Goal: Task Accomplishment & Management: Manage account settings

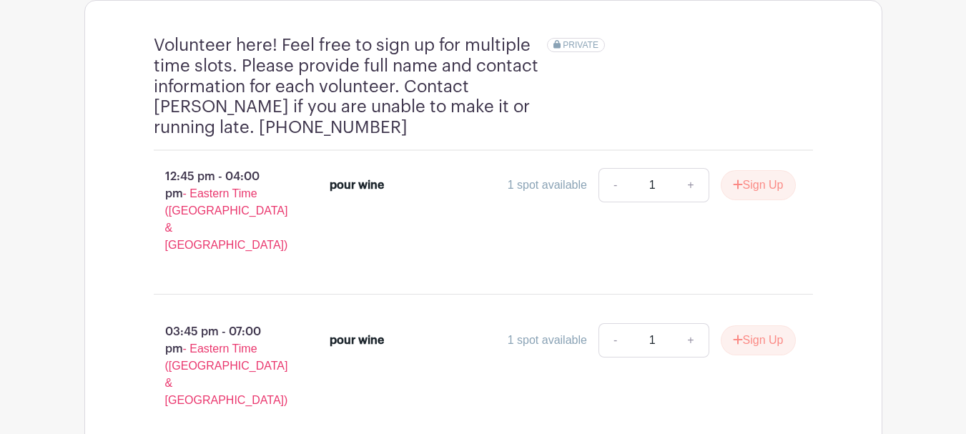
scroll to position [924, 0]
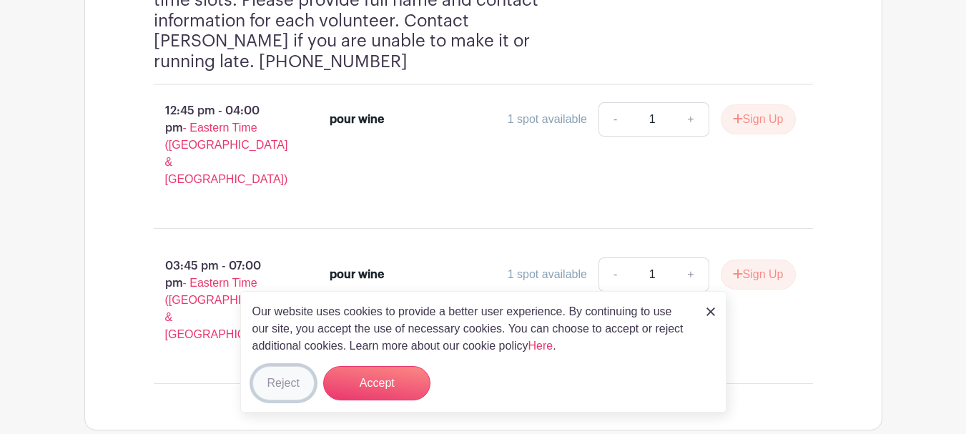
click at [287, 381] on button "Reject" at bounding box center [283, 383] width 62 height 34
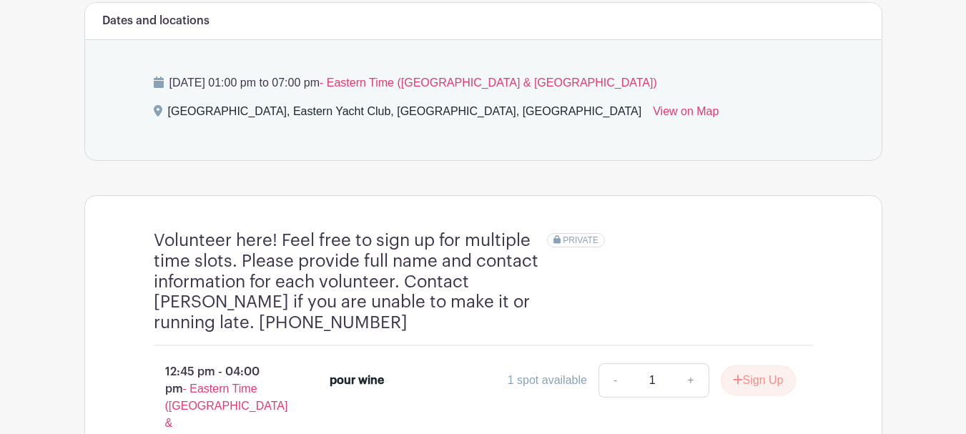
scroll to position [500, 0]
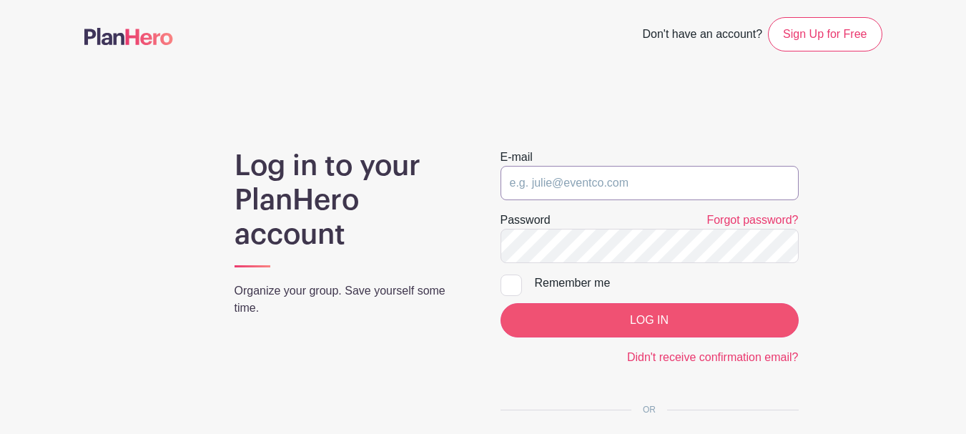
type input "Kenny@teacherwines.com"
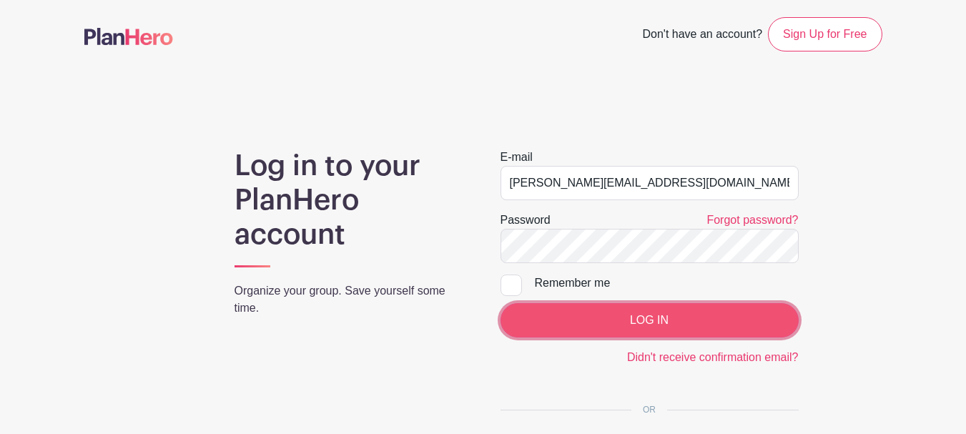
click at [600, 314] on input "LOG IN" at bounding box center [649, 320] width 298 height 34
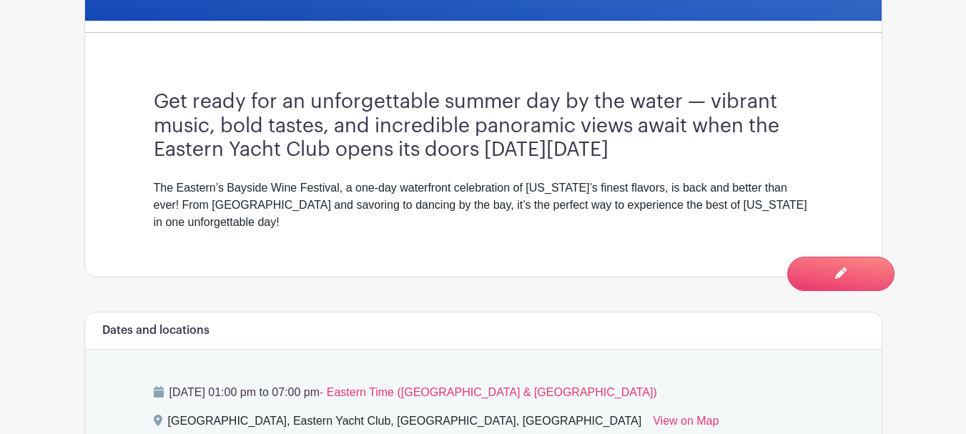
scroll to position [500, 0]
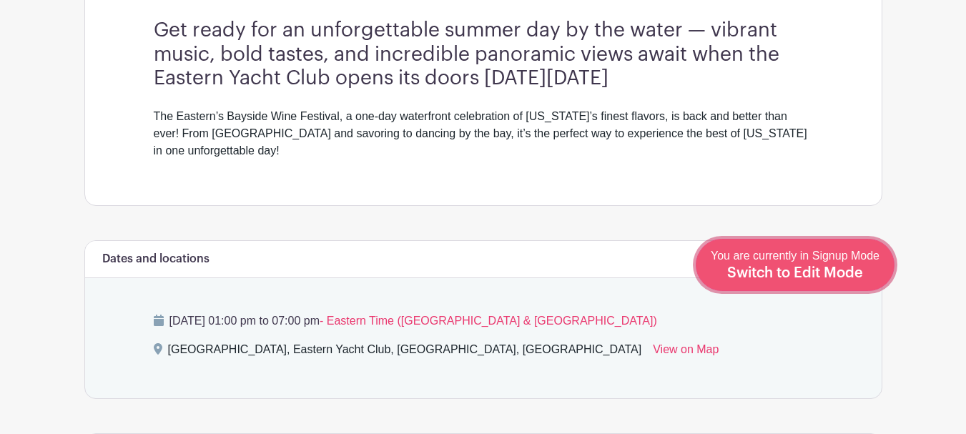
click at [821, 269] on span "Switch to Edit Mode" at bounding box center [795, 273] width 136 height 14
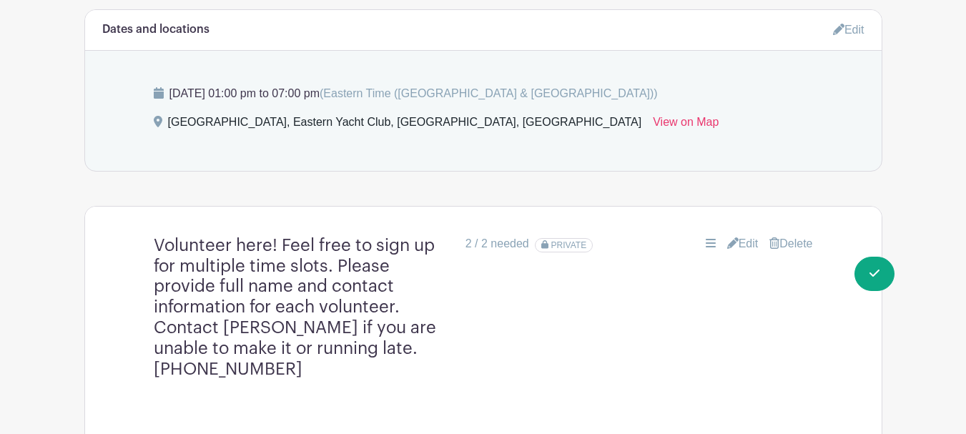
scroll to position [786, 0]
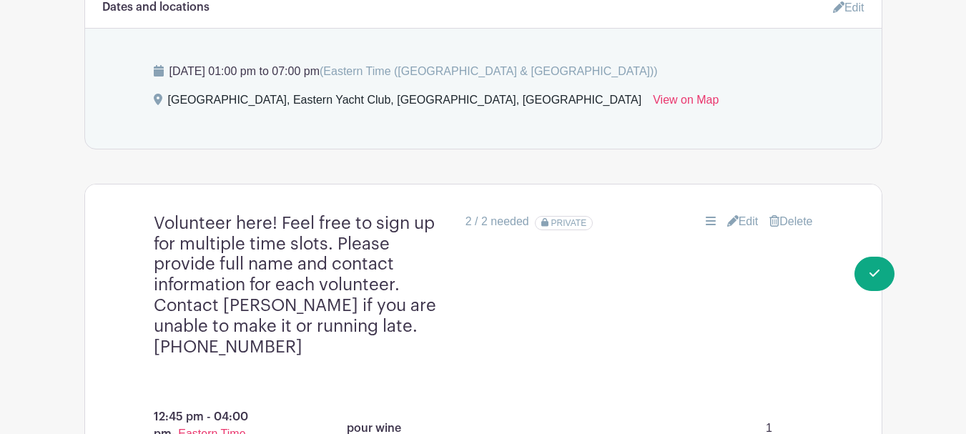
click at [731, 215] on icon at bounding box center [732, 220] width 11 height 11
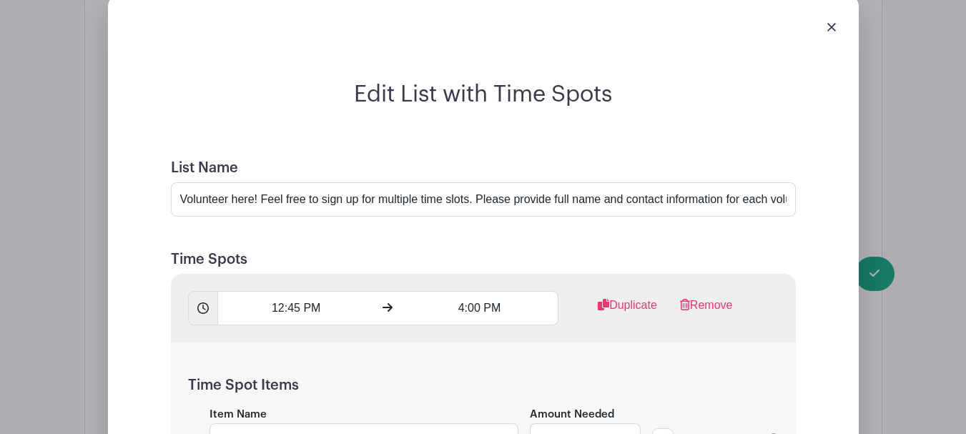
scroll to position [1072, 0]
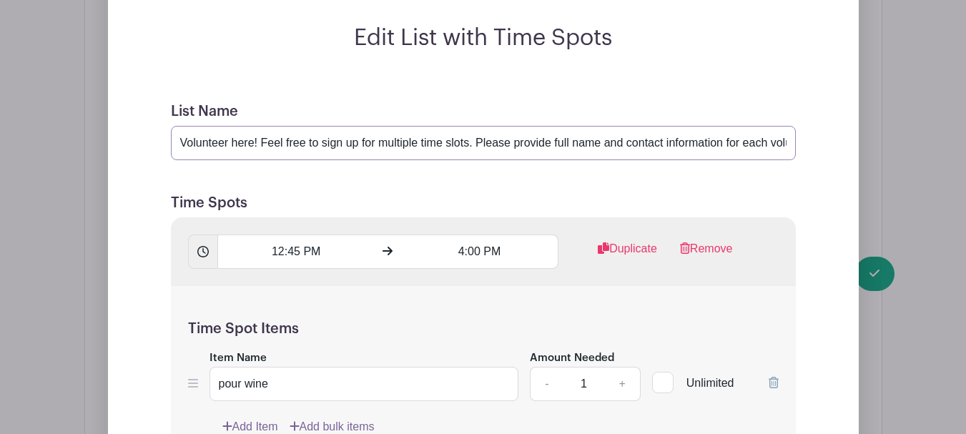
click at [710, 126] on input "Volunteer here! Feel free to sign up for multiple time slots. Please provide fu…" at bounding box center [483, 143] width 625 height 34
drag, startPoint x: 686, startPoint y: 126, endPoint x: 659, endPoint y: 128, distance: 27.2
click at [659, 128] on input "Volunteer here! Feel free to sign up for multiple time slots. Please provide fu…" at bounding box center [483, 143] width 625 height 34
paste input "Kristen B"
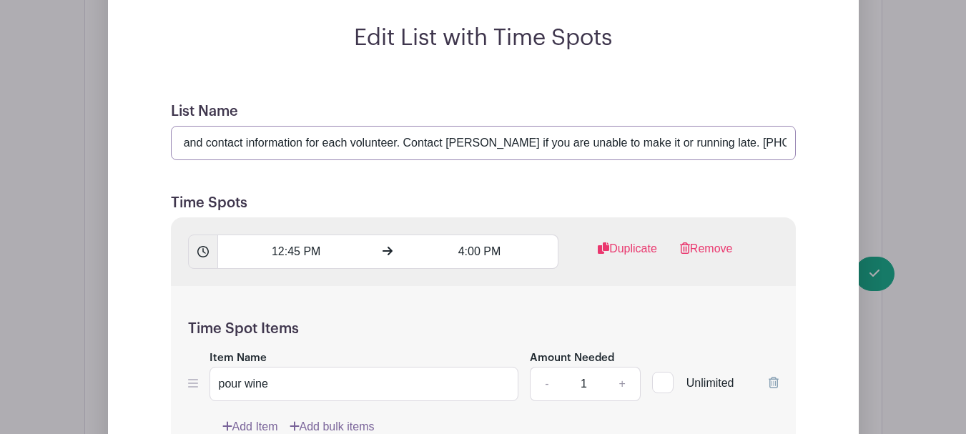
scroll to position [0, 0]
click at [728, 126] on input "Volunteer here! Feel free to sign up for multiple time slots. Please provide fu…" at bounding box center [483, 143] width 625 height 34
click at [739, 127] on input "Volunteer here! Feel free to sign up for multiple time slots. Please provide fu…" at bounding box center [483, 143] width 625 height 34
drag, startPoint x: 713, startPoint y: 127, endPoint x: 831, endPoint y: 132, distance: 118.1
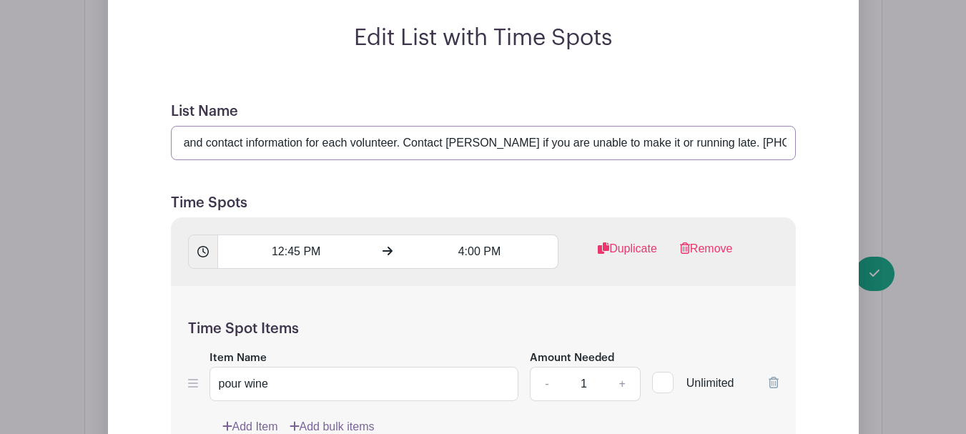
paste input "410-459-082"
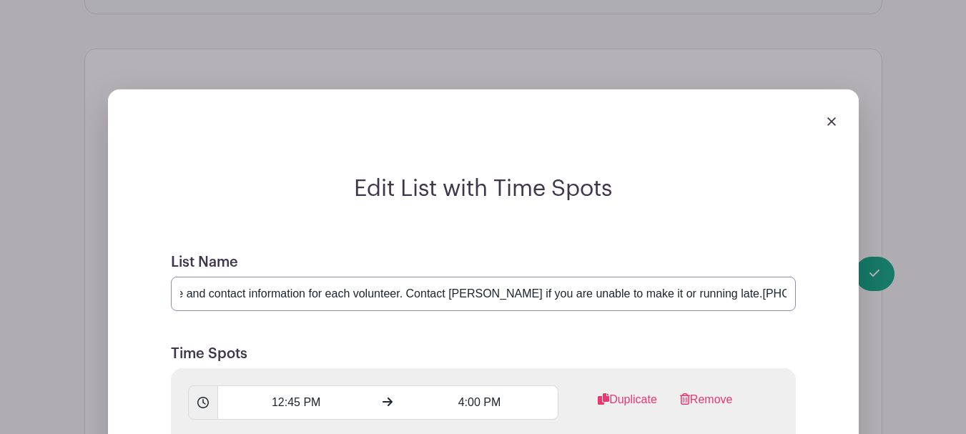
scroll to position [929, 0]
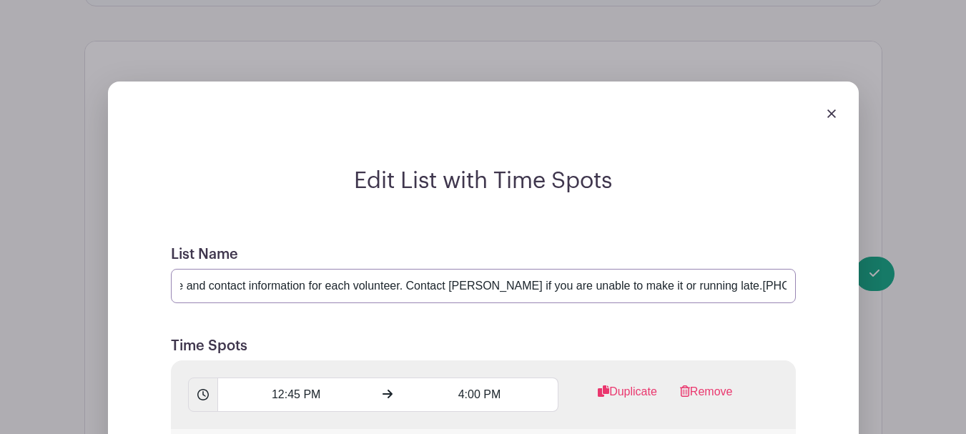
type input "Volunteer here! Feel free to sign up for multiple time slots. Please provide fu…"
click at [831, 102] on div at bounding box center [483, 113] width 728 height 40
click at [758, 269] on input "Volunteer here! Feel free to sign up for multiple time slots. Please provide fu…" at bounding box center [483, 286] width 625 height 34
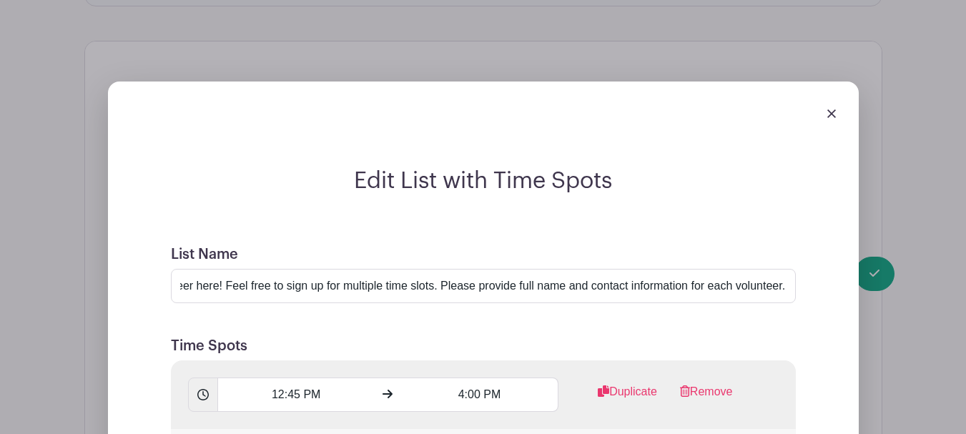
click at [828, 93] on div at bounding box center [483, 113] width 728 height 40
click at [830, 107] on link at bounding box center [831, 113] width 9 height 12
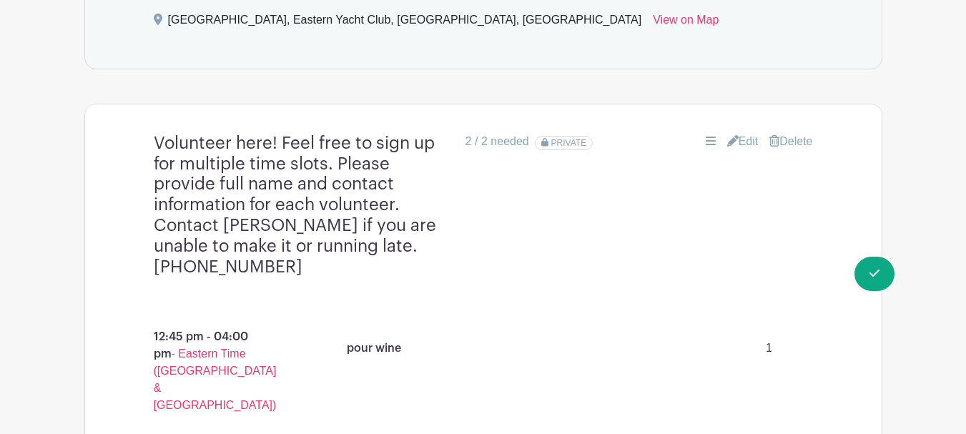
scroll to position [885, 0]
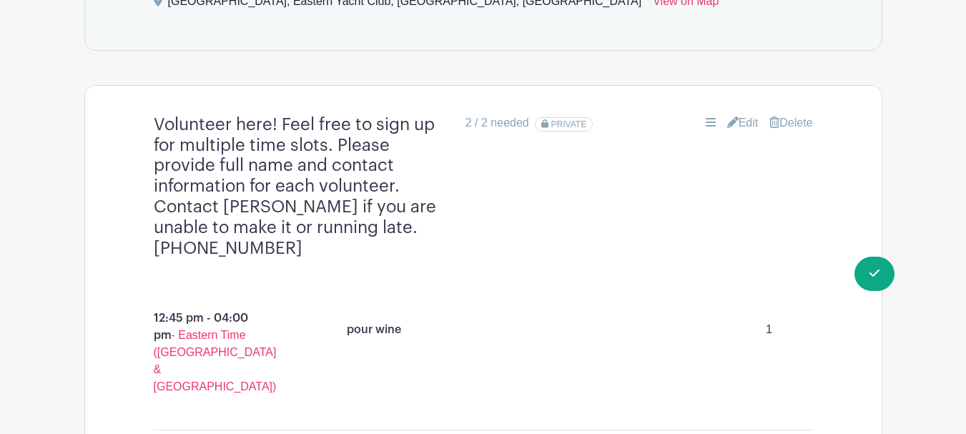
click at [735, 114] on link "Edit" at bounding box center [742, 122] width 31 height 17
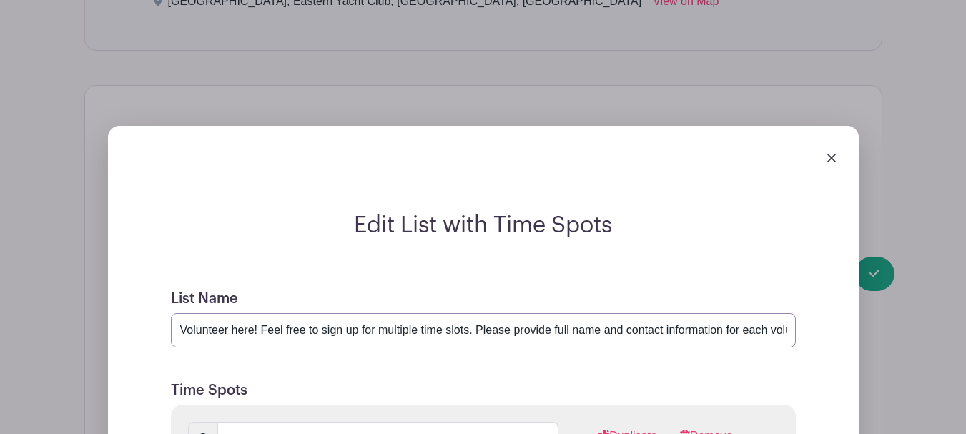
click at [744, 313] on input "Volunteer here! Feel free to sign up for multiple time slots. Please provide fu…" at bounding box center [483, 330] width 625 height 34
drag, startPoint x: 716, startPoint y: 312, endPoint x: 797, endPoint y: 312, distance: 81.5
paste input "459-082"
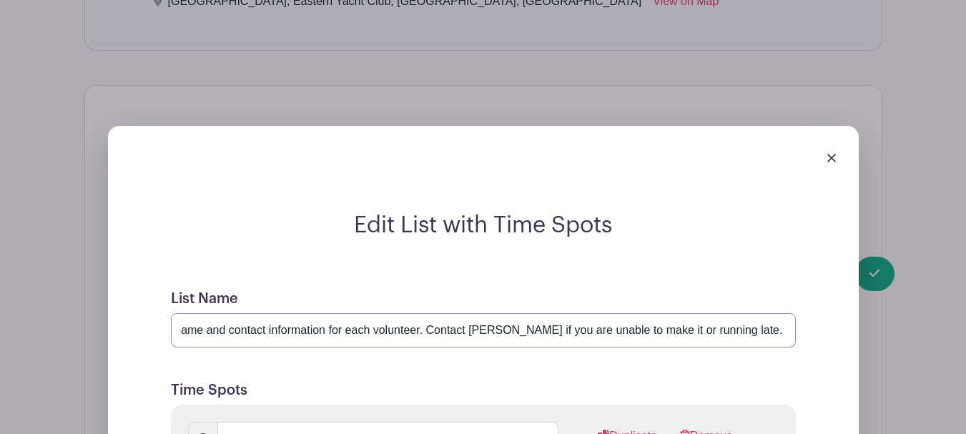
drag, startPoint x: 468, startPoint y: 310, endPoint x: 490, endPoint y: 315, distance: 22.0
click at [490, 315] on input "Volunteer here! Feel free to sign up for multiple time slots. Please provide fu…" at bounding box center [483, 330] width 625 height 34
type input "Volunteer here! Feel free to sign up for multiple time slots. Please provide fu…"
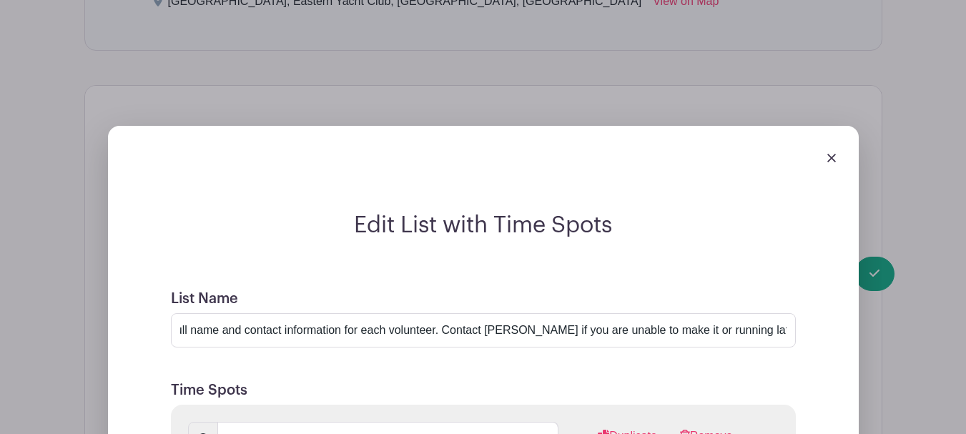
scroll to position [0, 0]
click at [736, 313] on input "Volunteer here! Feel free to sign up for multiple time slots. Please provide fu…" at bounding box center [483, 330] width 625 height 34
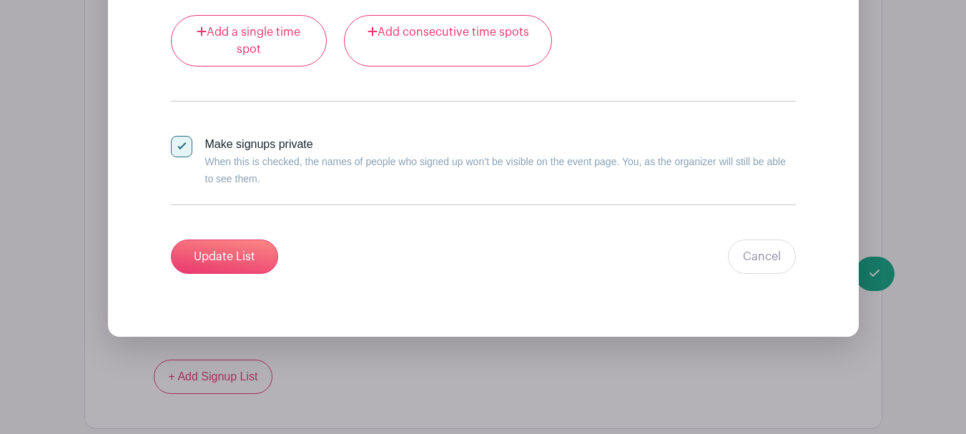
scroll to position [1814, 0]
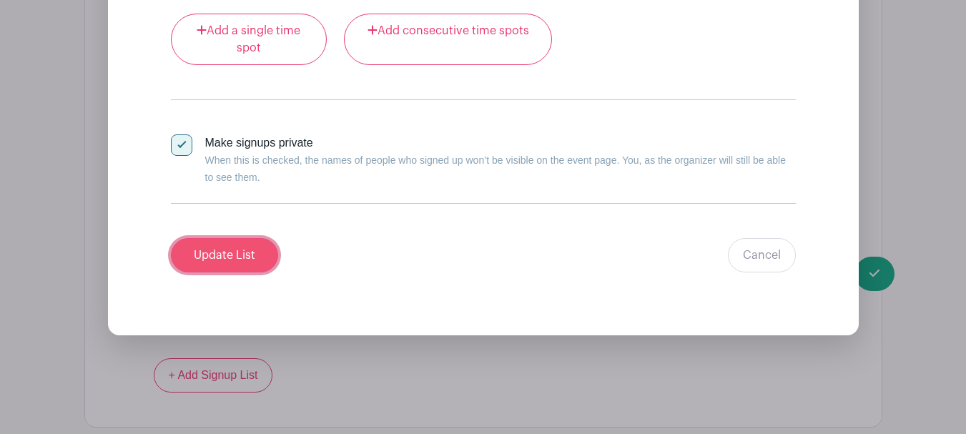
click at [225, 238] on input "Update List" at bounding box center [224, 255] width 107 height 34
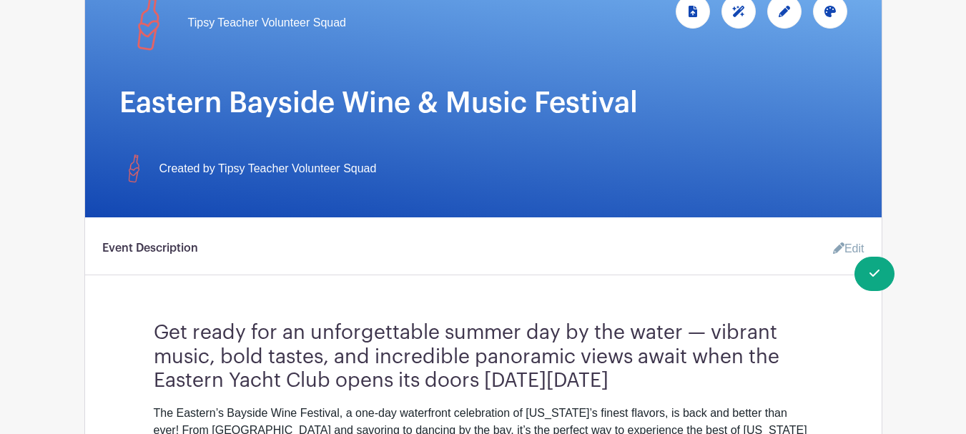
scroll to position [47, 0]
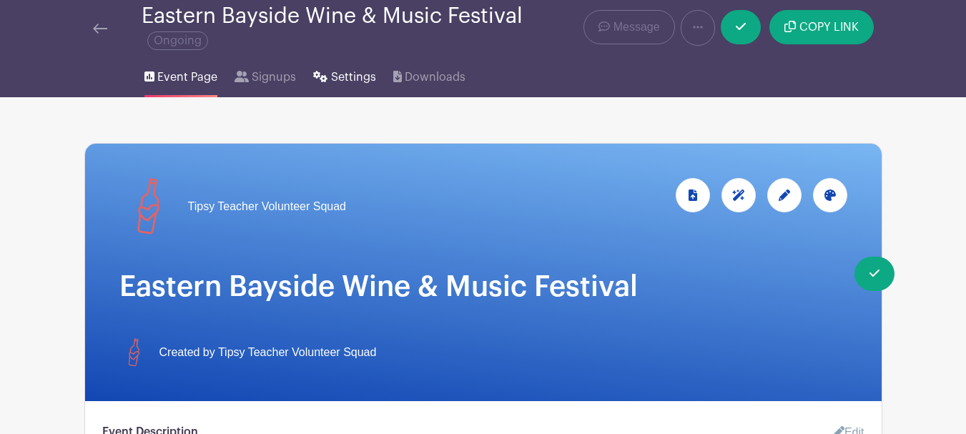
click at [355, 79] on span "Settings" at bounding box center [353, 77] width 45 height 17
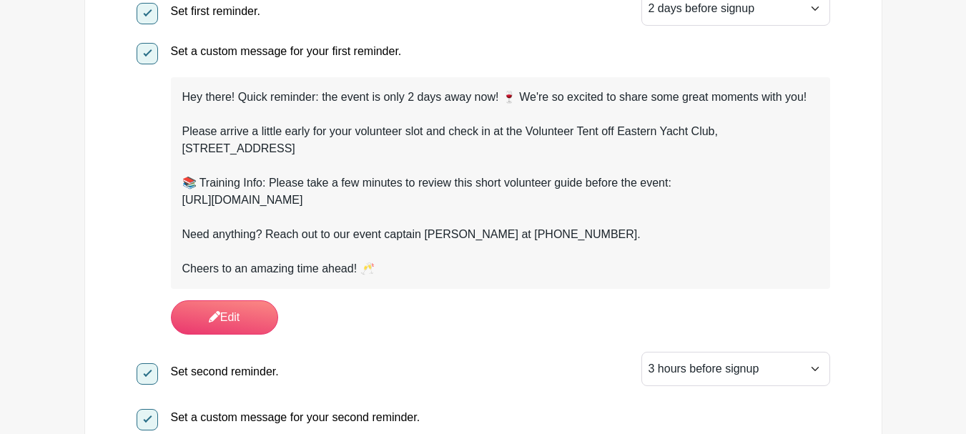
scroll to position [643, 0]
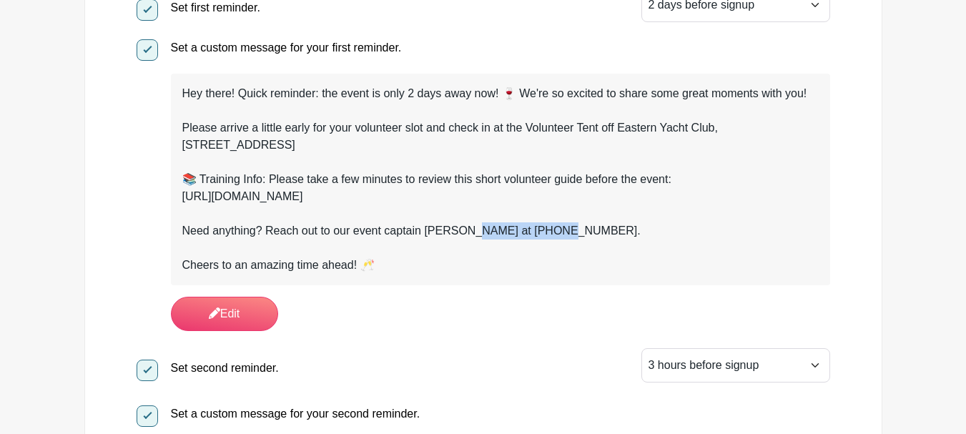
drag, startPoint x: 463, startPoint y: 224, endPoint x: 565, endPoint y: 231, distance: 103.1
click at [565, 231] on div "Need anything? Reach out to our event captain Jess at (410) 271-8914." at bounding box center [500, 230] width 636 height 17
click at [251, 301] on link "Edit" at bounding box center [224, 314] width 107 height 34
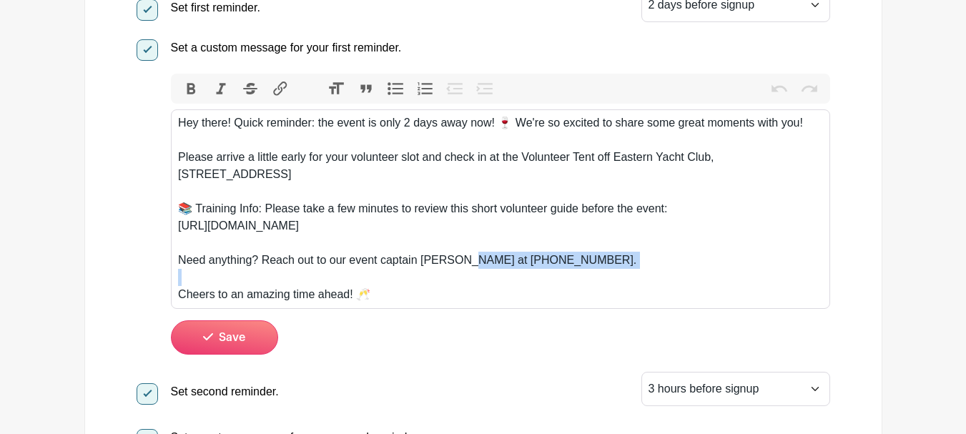
drag, startPoint x: 460, startPoint y: 258, endPoint x: 565, endPoint y: 272, distance: 106.8
click at [565, 272] on trix-editor "Hey there! Quick reminder: the event is only 2 days away now! 🍷 We're so excite…" at bounding box center [500, 208] width 659 height 199
paste trix-editor "410-459-0824"
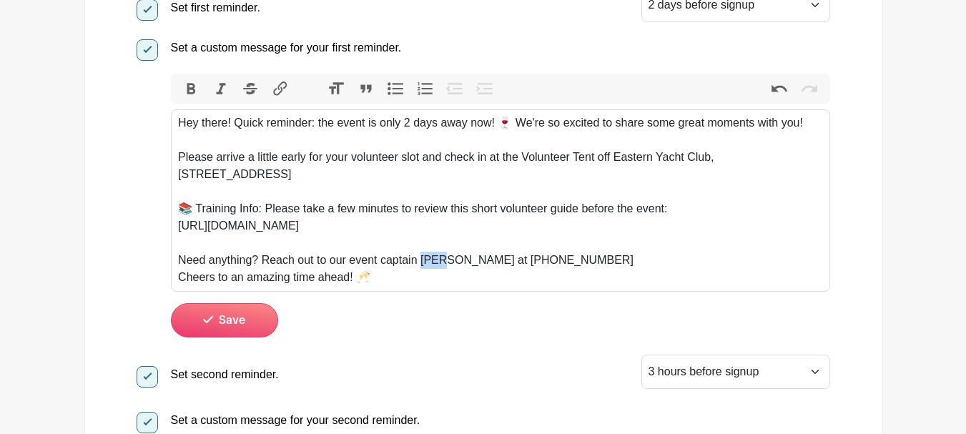
drag, startPoint x: 421, startPoint y: 259, endPoint x: 443, endPoint y: 264, distance: 22.0
click at [443, 264] on div "Need anything? Reach out to our event captain Jess at 410-459-0824" at bounding box center [500, 260] width 644 height 17
type trix-editor "<div>Hey there! Quick reminder: the event is only 2 days away now! 🍷 We're so e…"
click at [247, 316] on button "Save" at bounding box center [224, 320] width 107 height 34
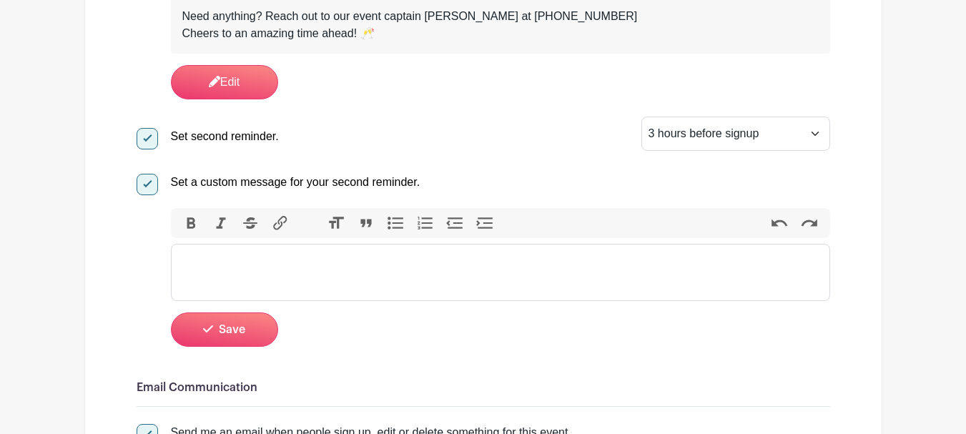
scroll to position [929, 0]
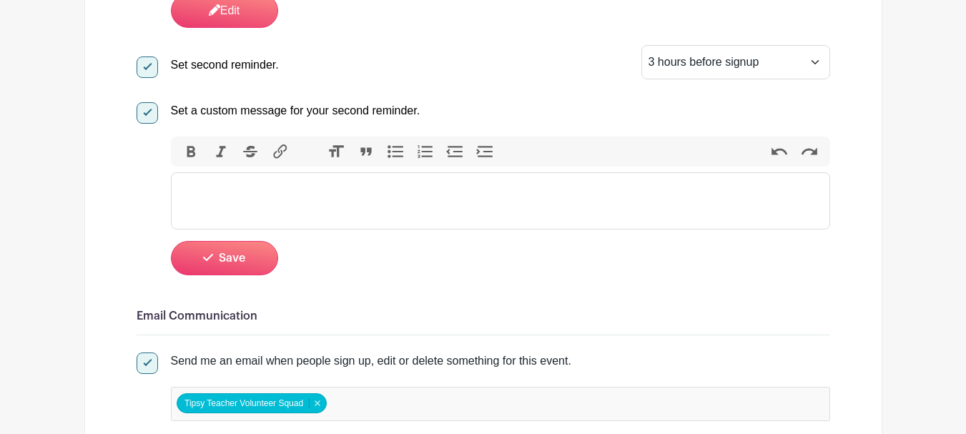
click at [493, 183] on trix-editor at bounding box center [500, 200] width 659 height 57
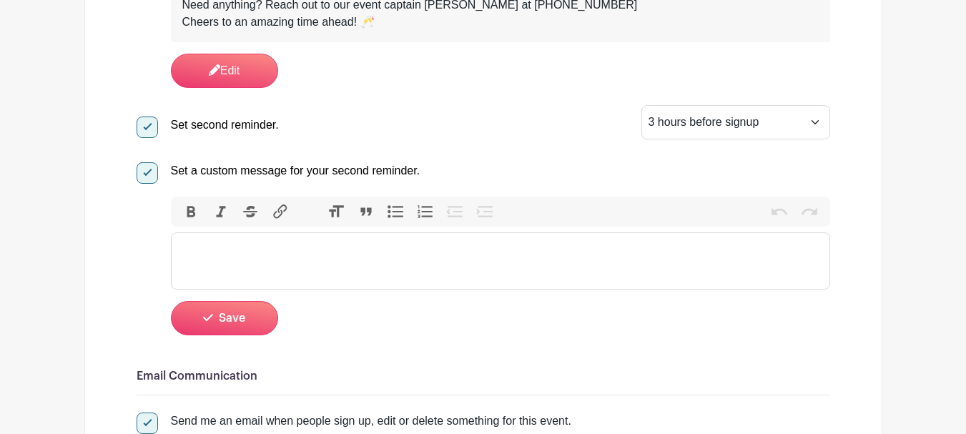
scroll to position [858, 0]
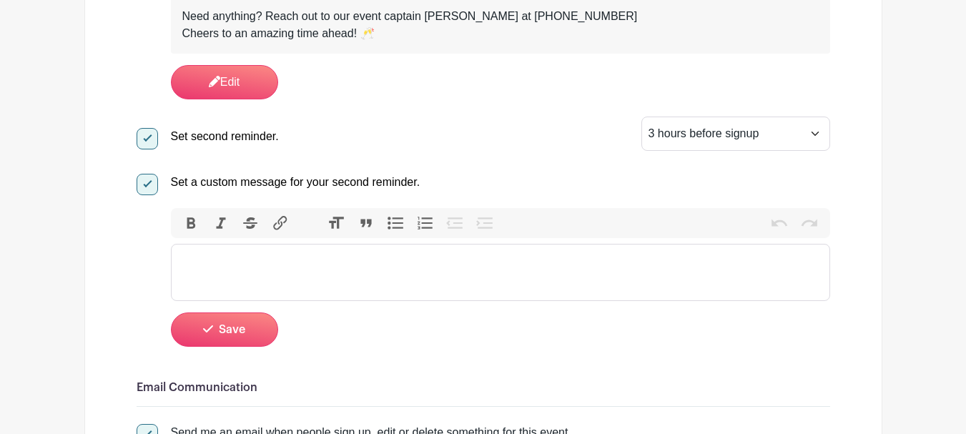
click at [450, 266] on trix-editor at bounding box center [500, 272] width 659 height 57
paste trix-editor "<div>Hey! Can you believe it? We're just 3 hours away from kicking off the even…"
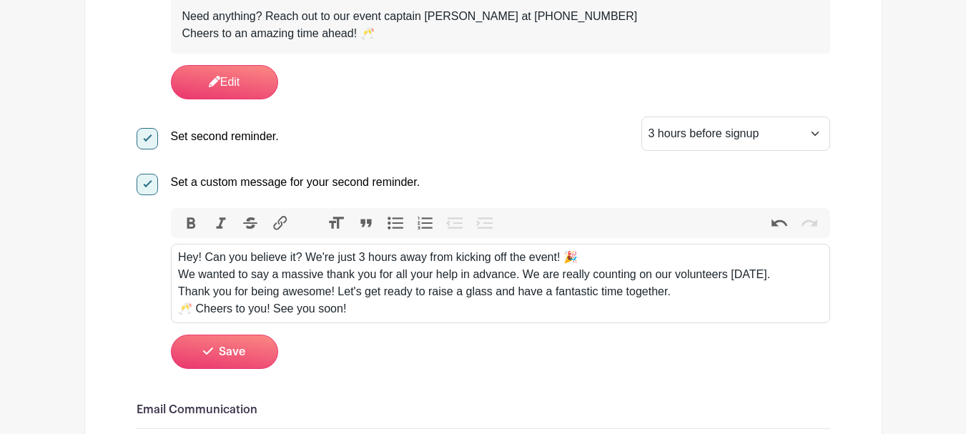
type trix-editor "<div>Hey! Can you believe it? We're just 3 hours away from kicking off the even…"
click at [214, 344] on button "Save" at bounding box center [224, 352] width 107 height 34
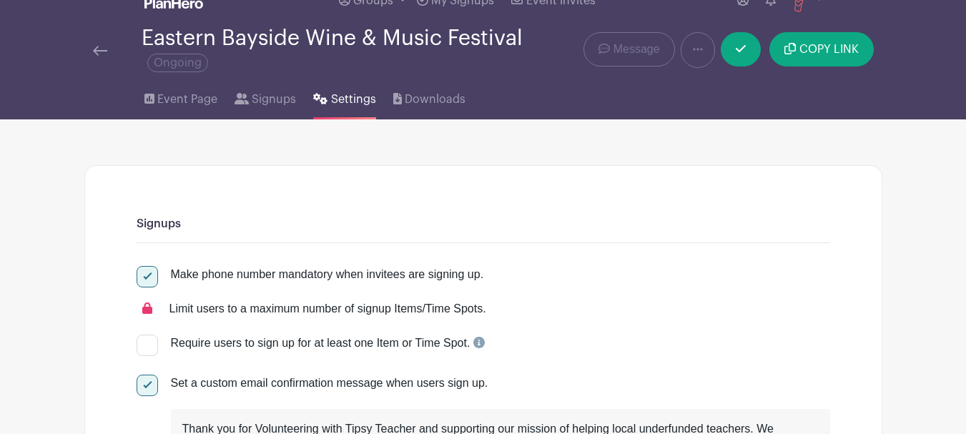
scroll to position [0, 0]
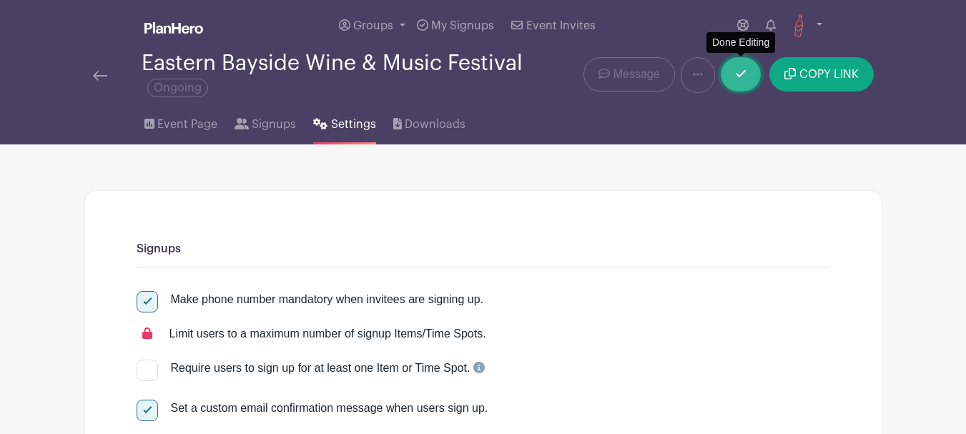
click at [742, 76] on icon at bounding box center [741, 73] width 10 height 11
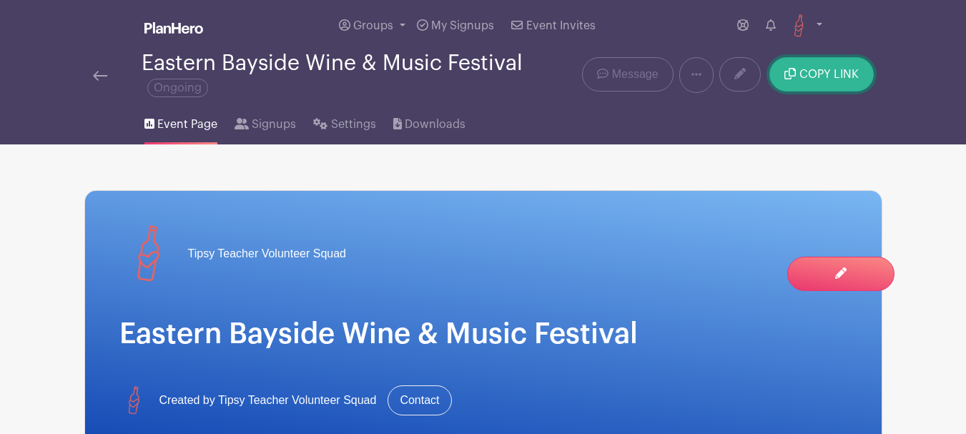
click at [822, 78] on span "COPY LINK" at bounding box center [828, 74] width 59 height 11
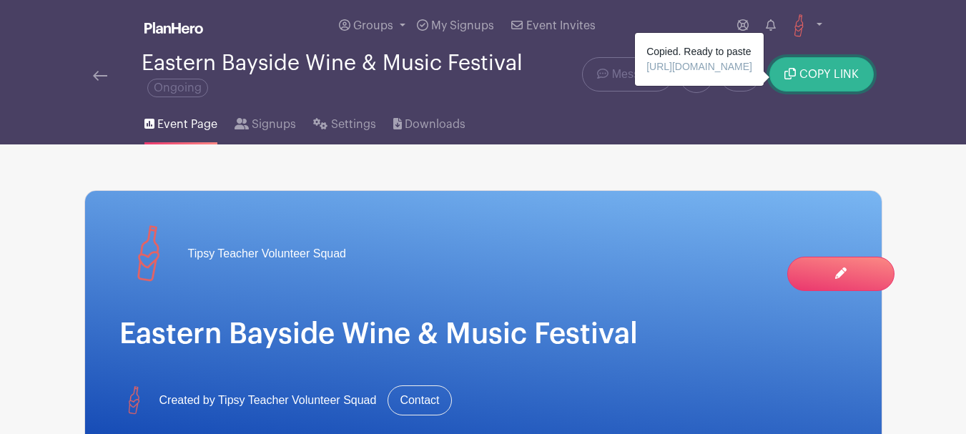
click at [824, 76] on span "COPY LINK" at bounding box center [828, 74] width 59 height 11
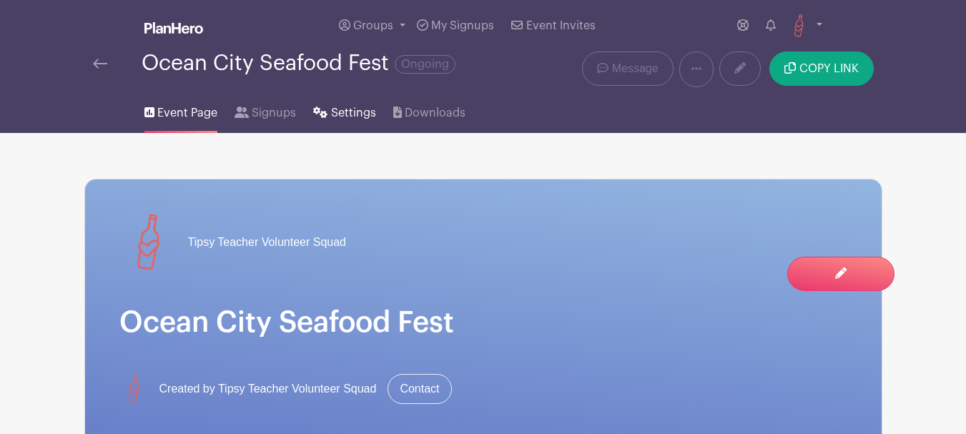
click at [324, 109] on icon at bounding box center [320, 112] width 14 height 11
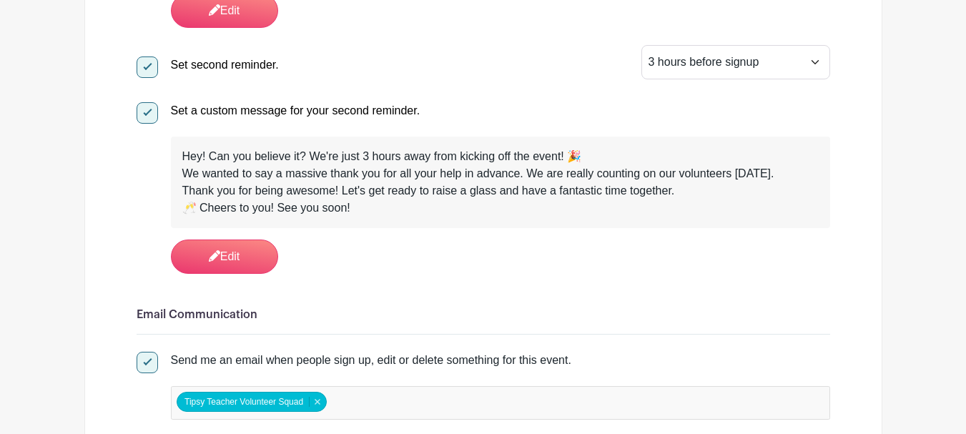
scroll to position [1001, 0]
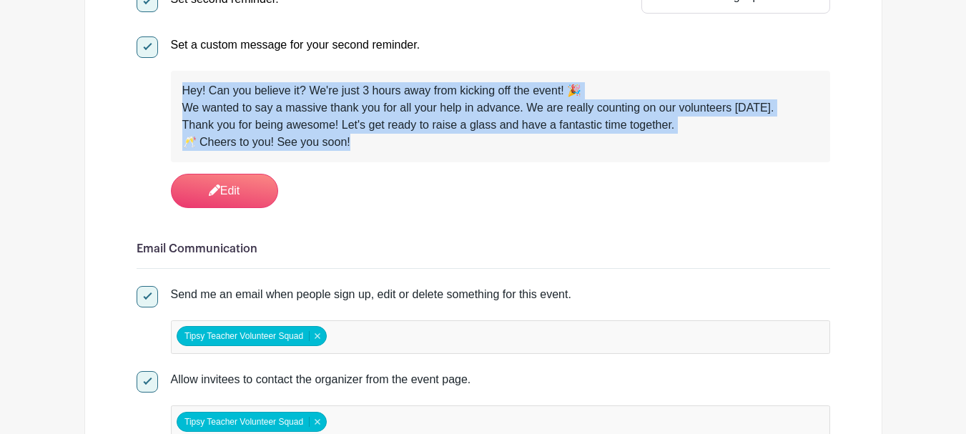
drag, startPoint x: 362, startPoint y: 143, endPoint x: 172, endPoint y: 97, distance: 196.3
click at [172, 97] on div "Hey! Can you believe it? We're just 3 hours away from kicking off the event! 🎉 …" at bounding box center [500, 117] width 659 height 92
copy div "Hey! Can you believe it? We're just 3 hours away from kicking off the event! 🎉 …"
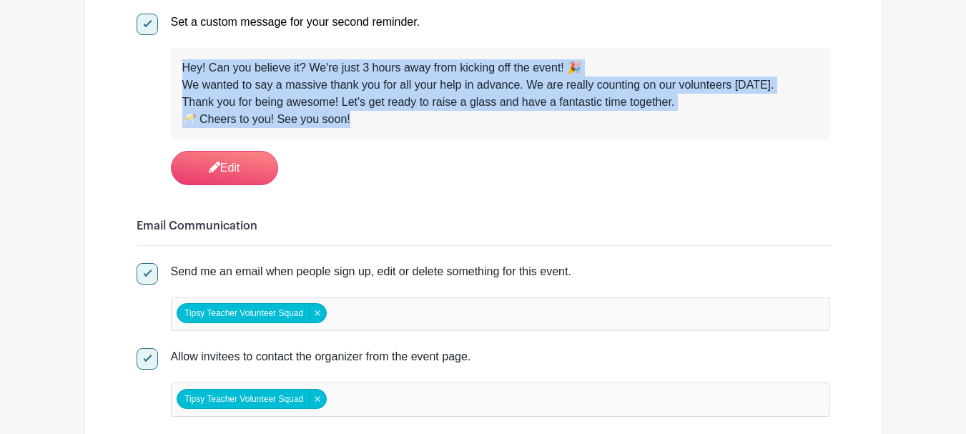
scroll to position [1072, 0]
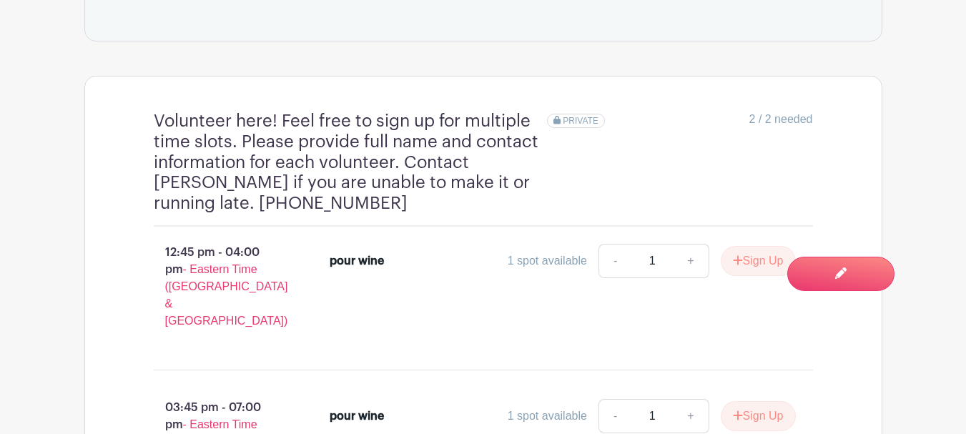
scroll to position [929, 0]
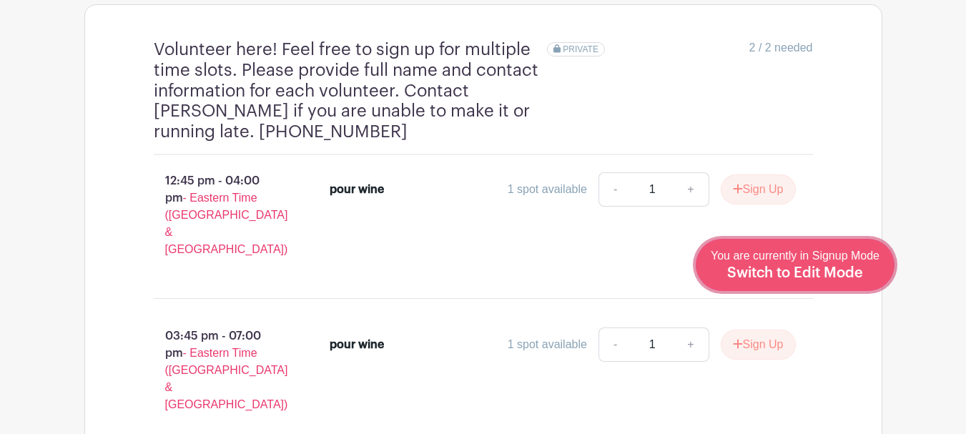
click at [857, 270] on span "Switch to Edit Mode" at bounding box center [795, 273] width 136 height 14
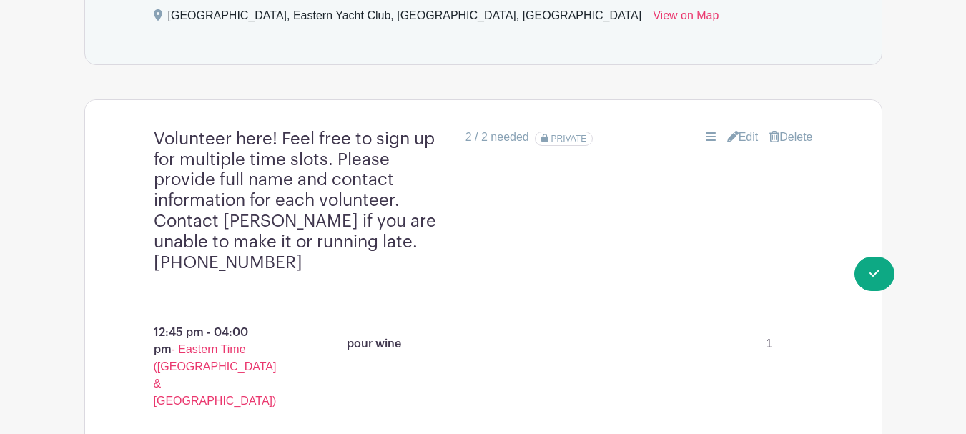
scroll to position [858, 0]
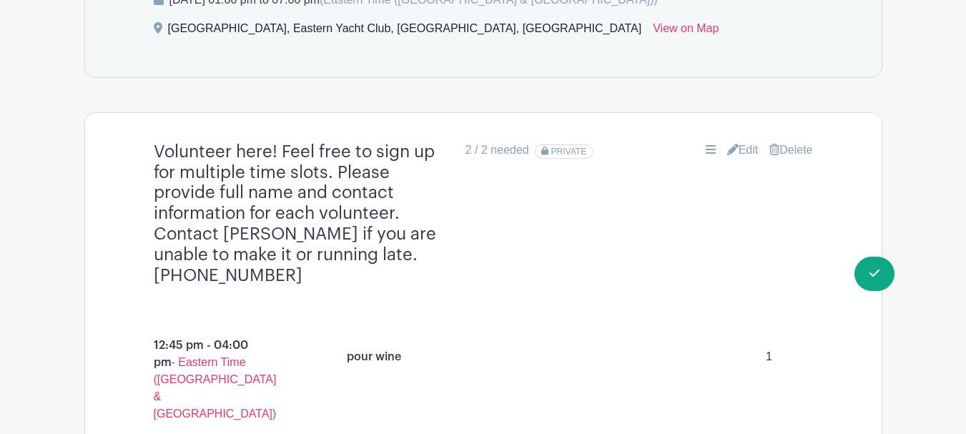
click at [728, 144] on icon at bounding box center [732, 149] width 11 height 11
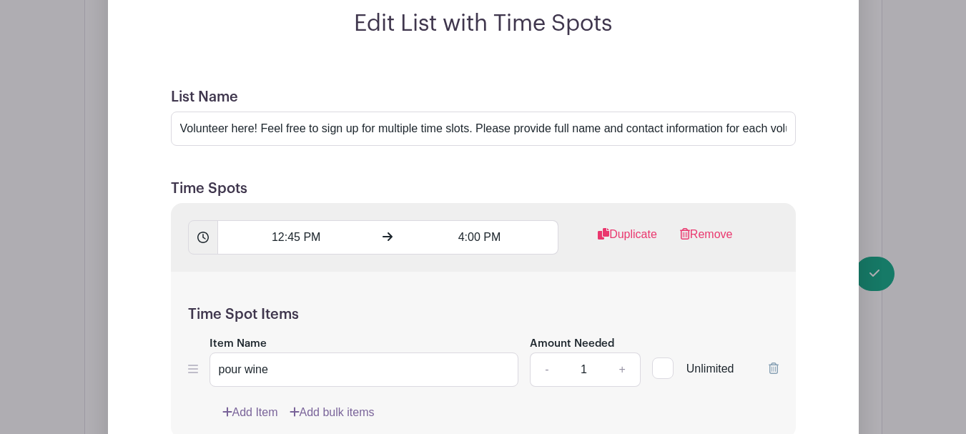
scroll to position [1144, 0]
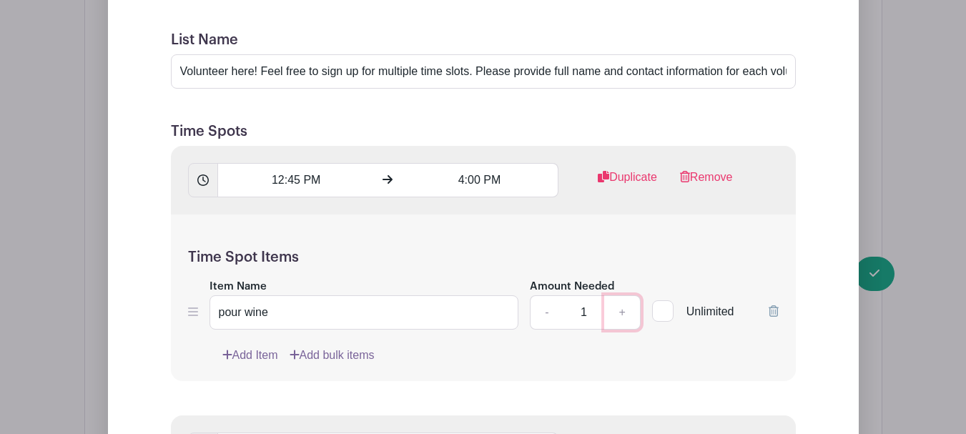
click at [626, 296] on link "+" at bounding box center [622, 312] width 36 height 34
type input "2"
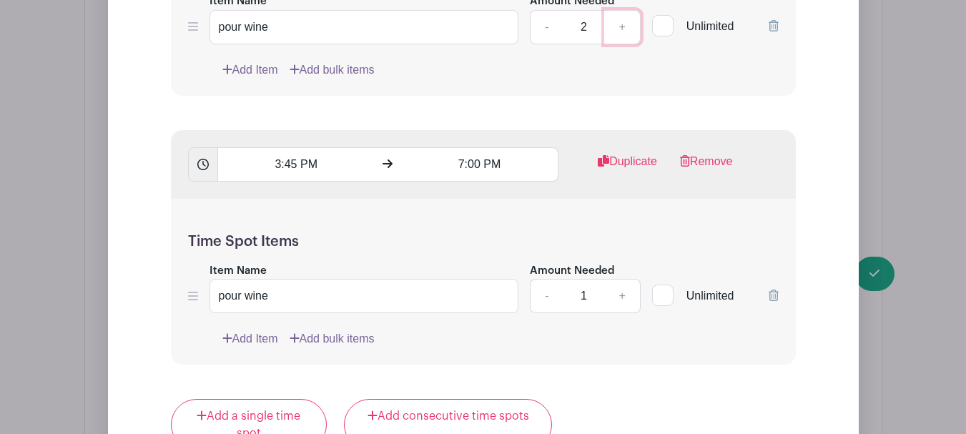
scroll to position [1430, 0]
click at [623, 284] on link "+" at bounding box center [622, 295] width 36 height 34
type input "2"
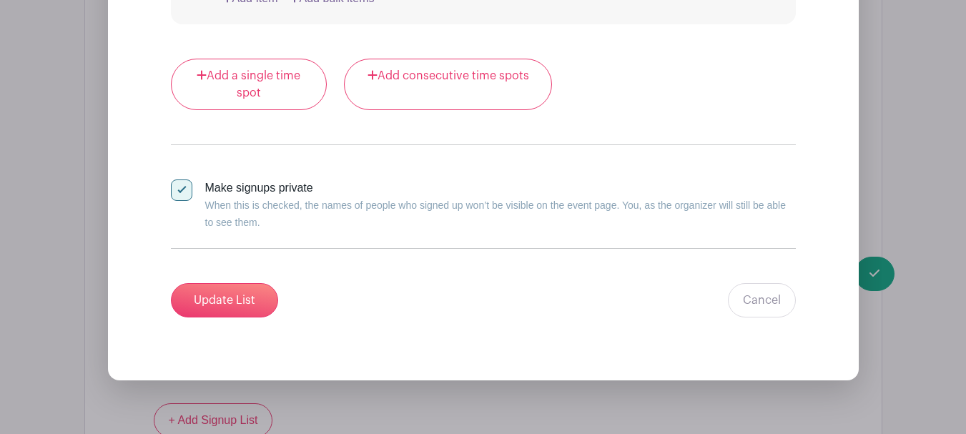
scroll to position [1787, 0]
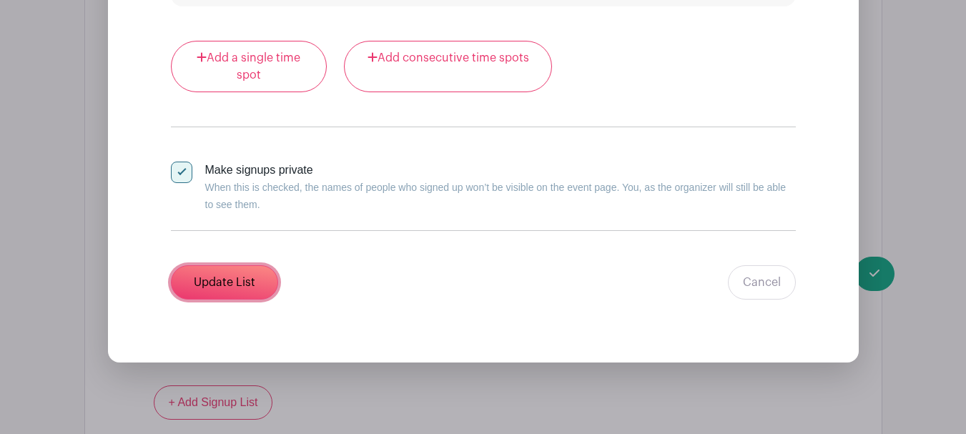
click at [205, 265] on input "Update List" at bounding box center [224, 282] width 107 height 34
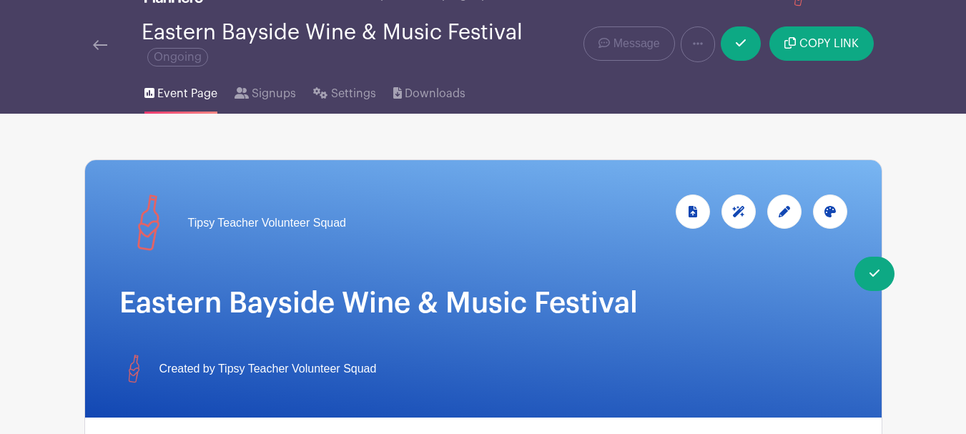
scroll to position [0, 0]
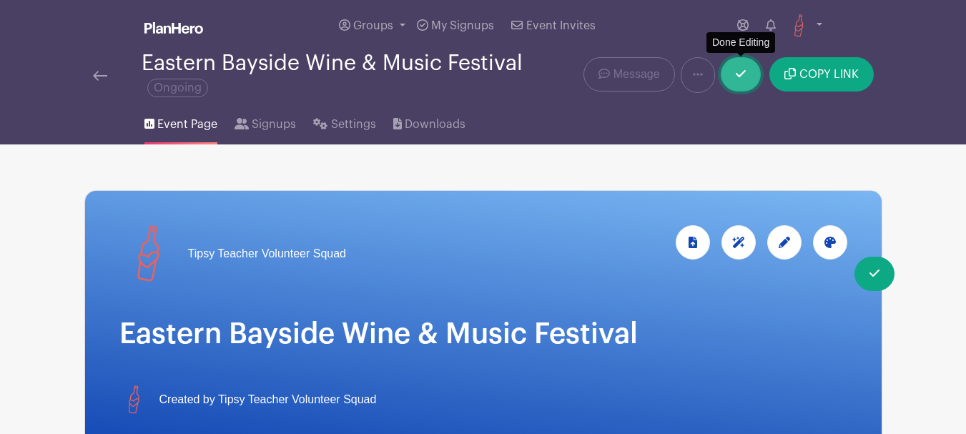
click at [738, 75] on icon at bounding box center [741, 73] width 10 height 7
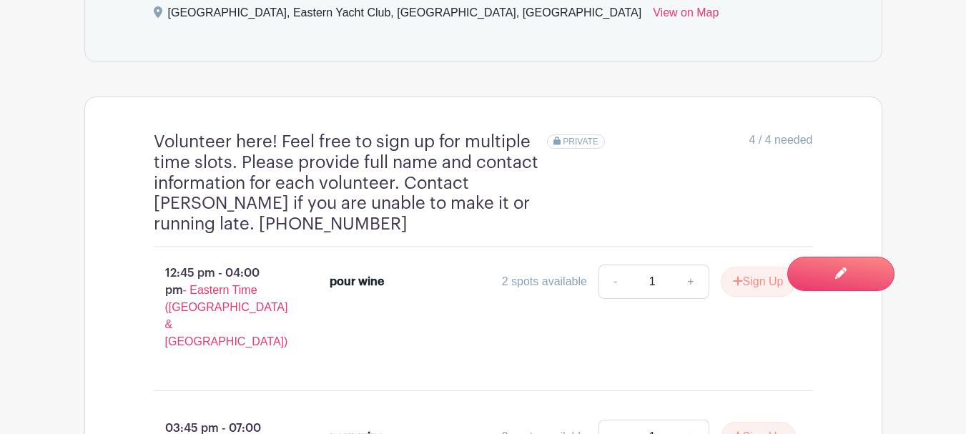
scroll to position [785, 0]
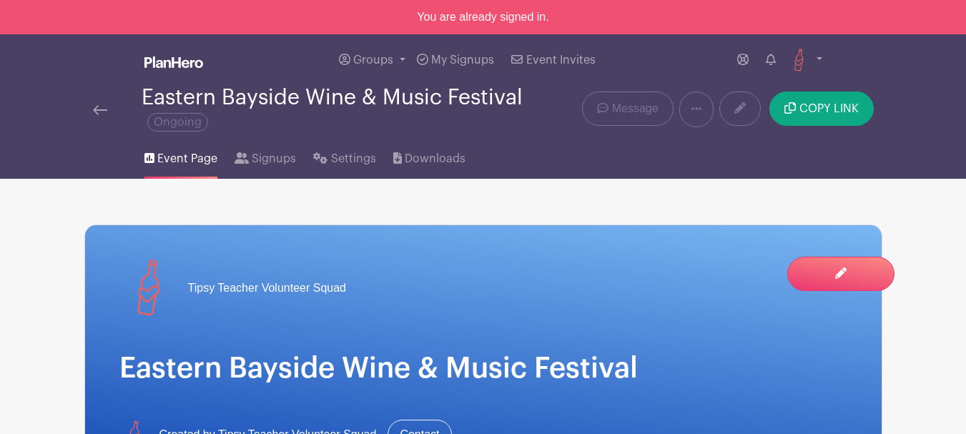
click at [92, 102] on div "Eastern Bayside Wine & Music Festival Ongoing" at bounding box center [316, 109] width 465 height 47
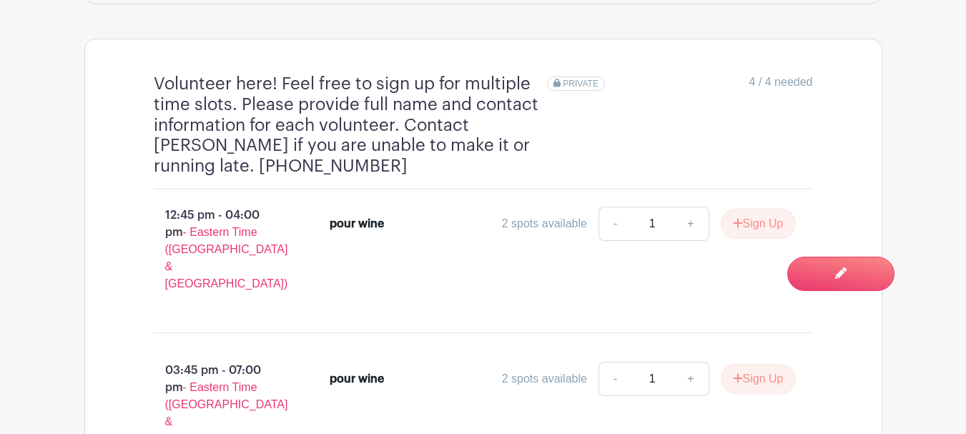
scroll to position [1034, 0]
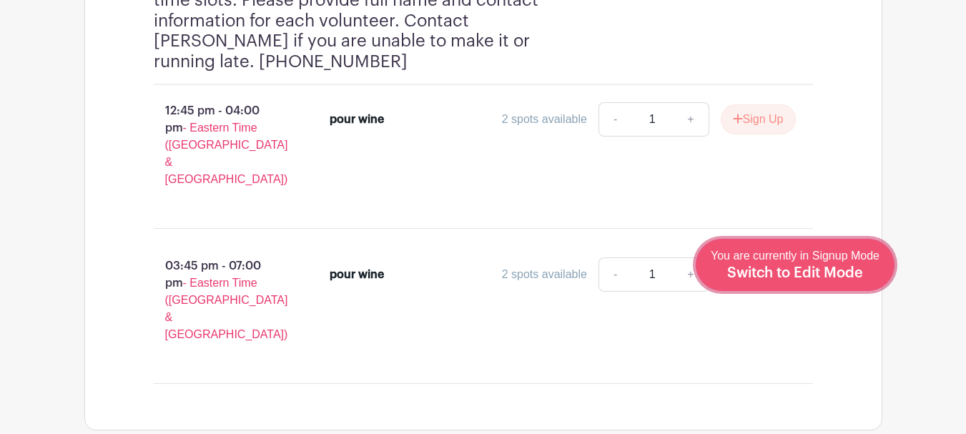
click at [821, 281] on div "You are currently in Signup Mode Switch to Edit Mode" at bounding box center [795, 264] width 169 height 35
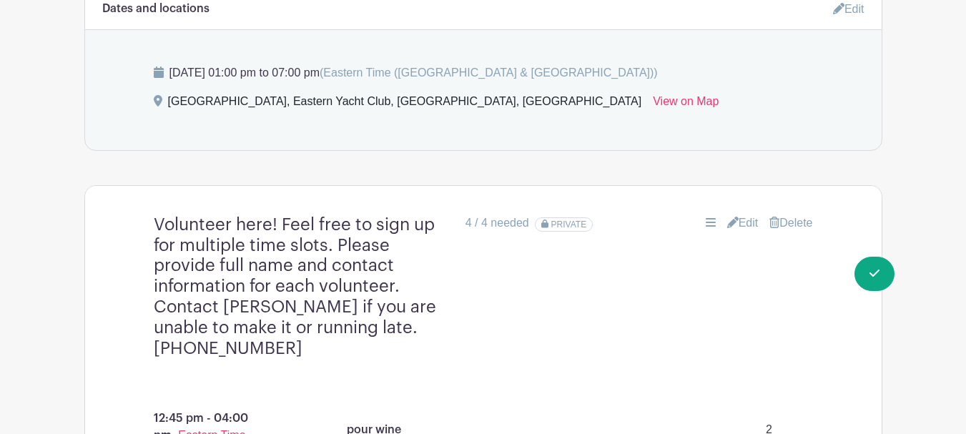
scroll to position [762, 0]
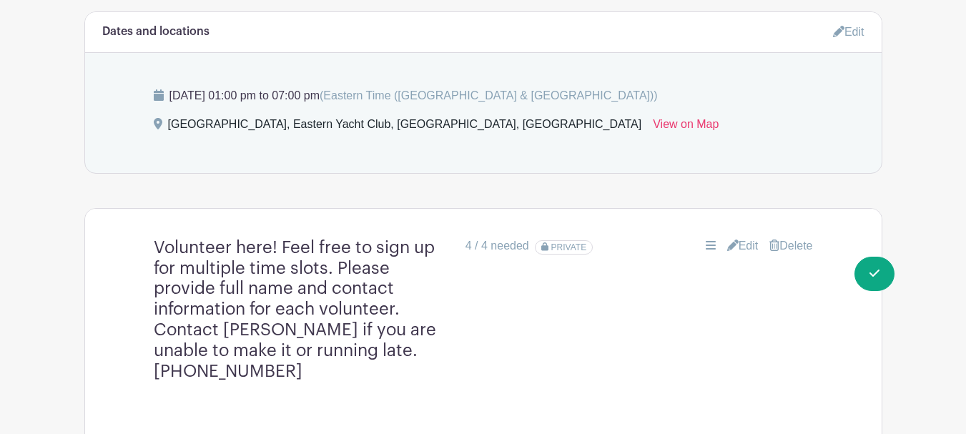
click at [740, 237] on link "Edit" at bounding box center [742, 245] width 31 height 17
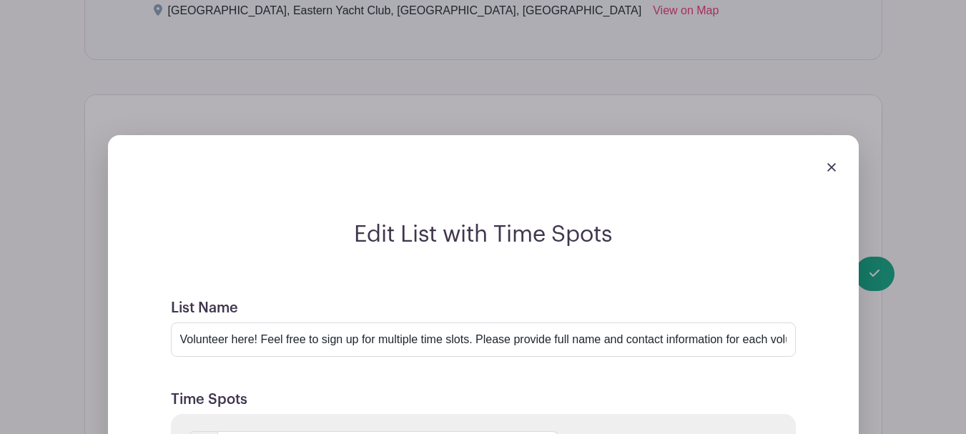
scroll to position [691, 0]
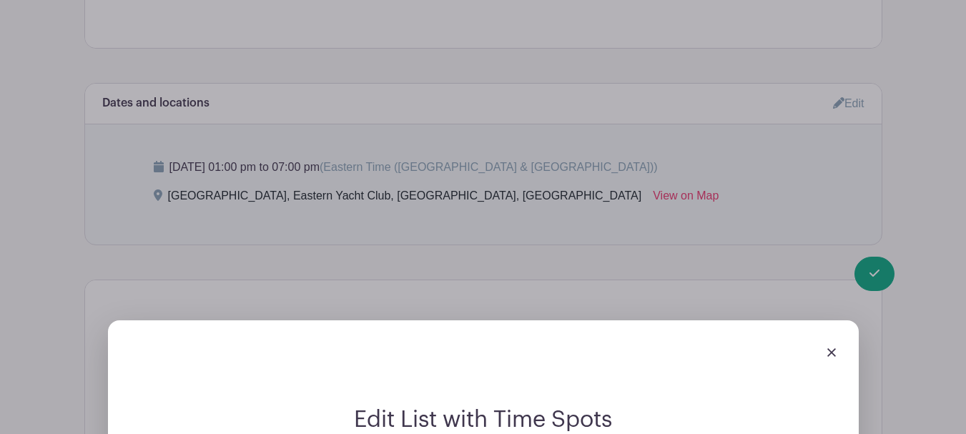
click at [825, 334] on div at bounding box center [483, 352] width 728 height 40
click at [831, 348] on img at bounding box center [831, 352] width 9 height 9
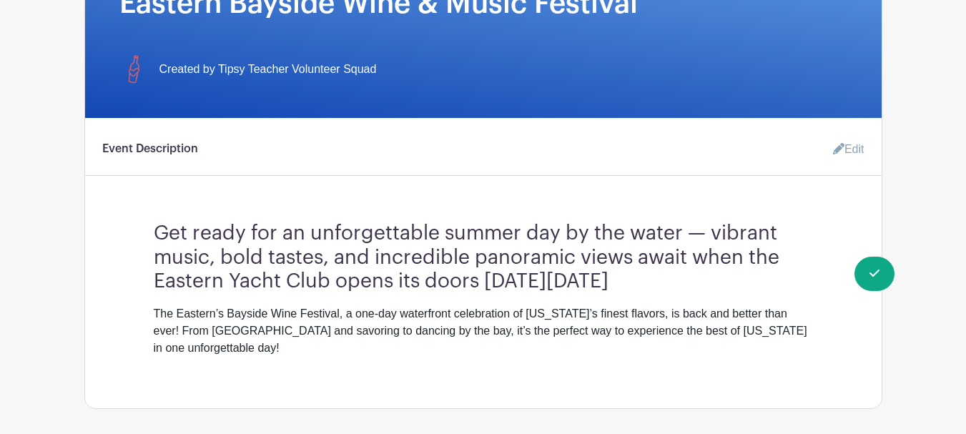
scroll to position [47, 0]
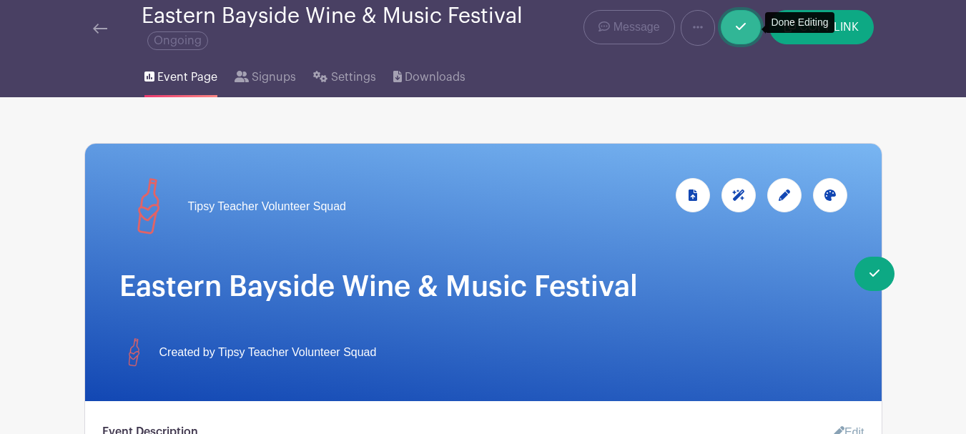
click at [731, 22] on link at bounding box center [741, 27] width 40 height 34
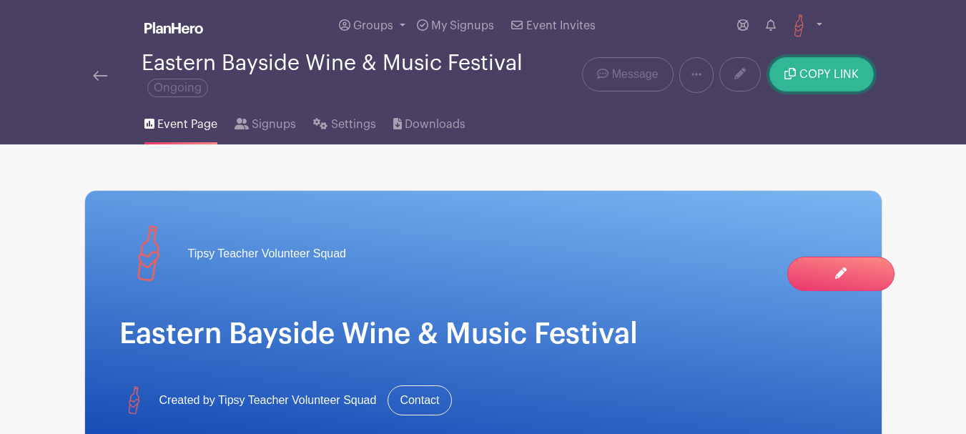
click at [824, 76] on span "COPY LINK" at bounding box center [828, 74] width 59 height 11
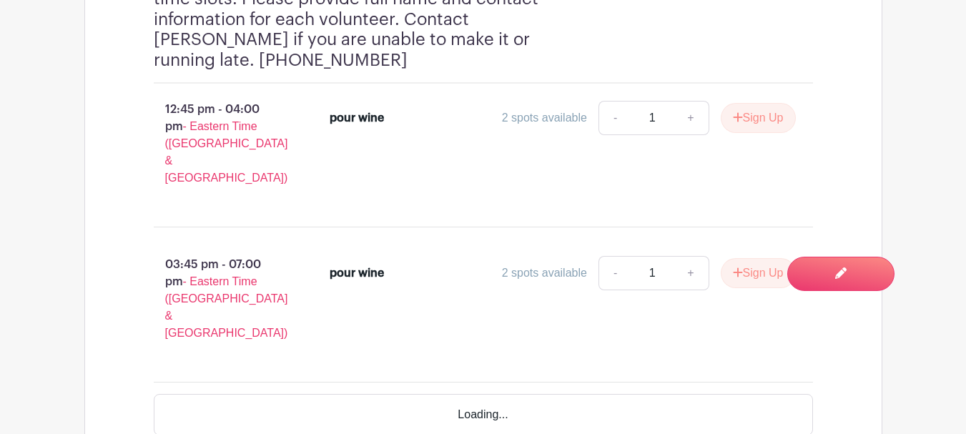
scroll to position [999, 0]
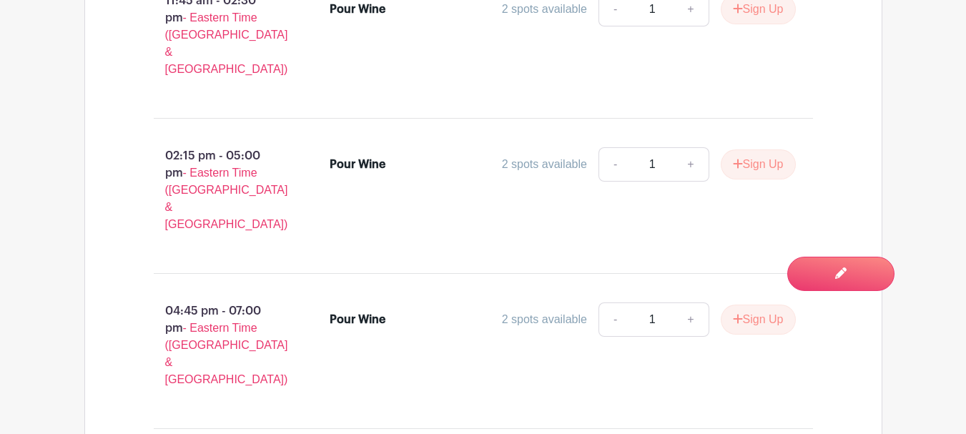
scroll to position [1079, 0]
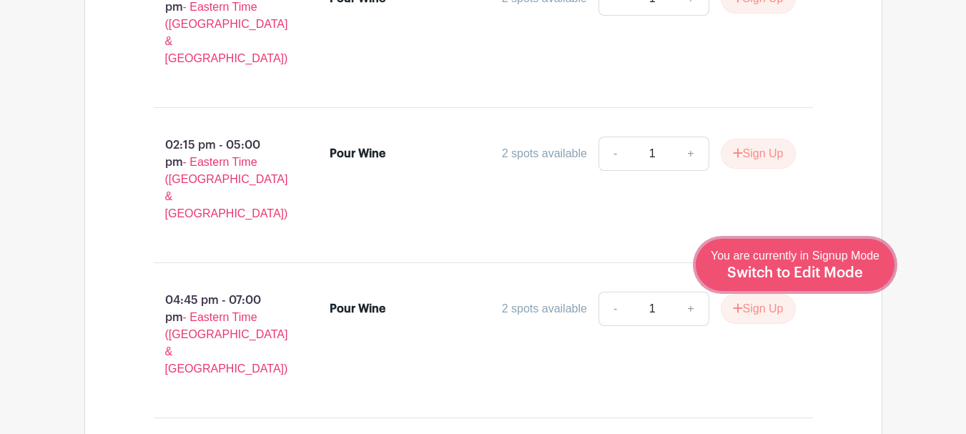
click at [862, 268] on span "Switch to Edit Mode" at bounding box center [795, 273] width 136 height 14
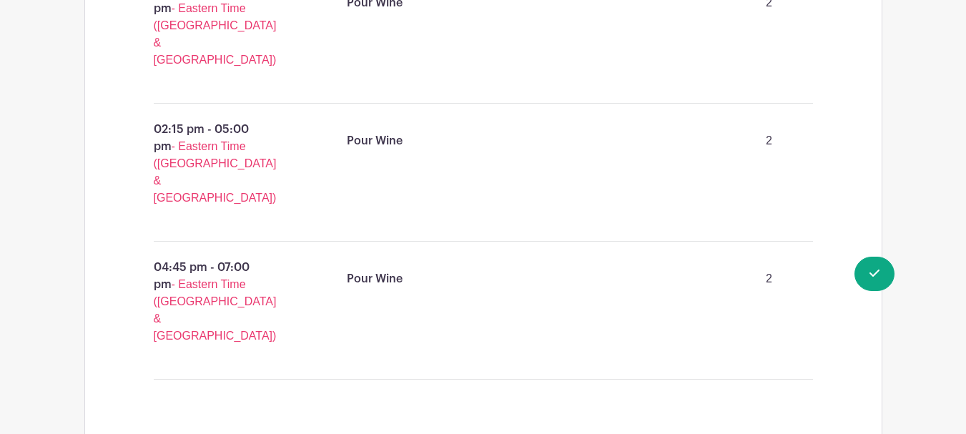
scroll to position [1144, 0]
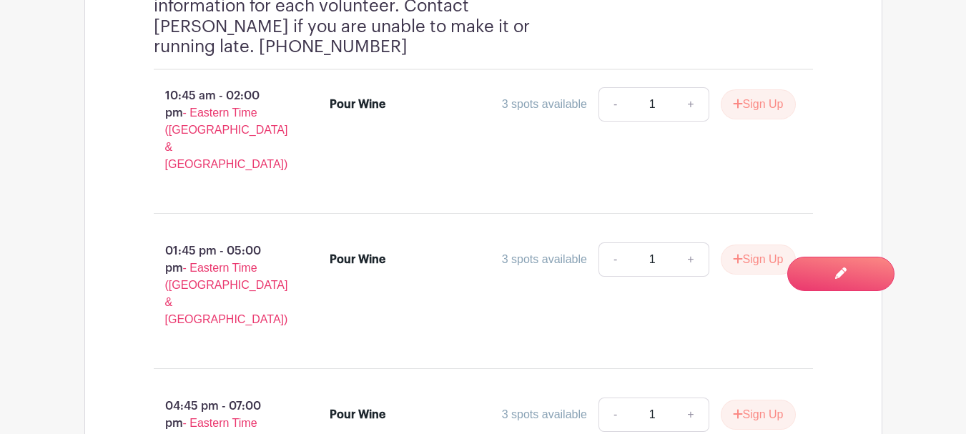
scroll to position [1307, 0]
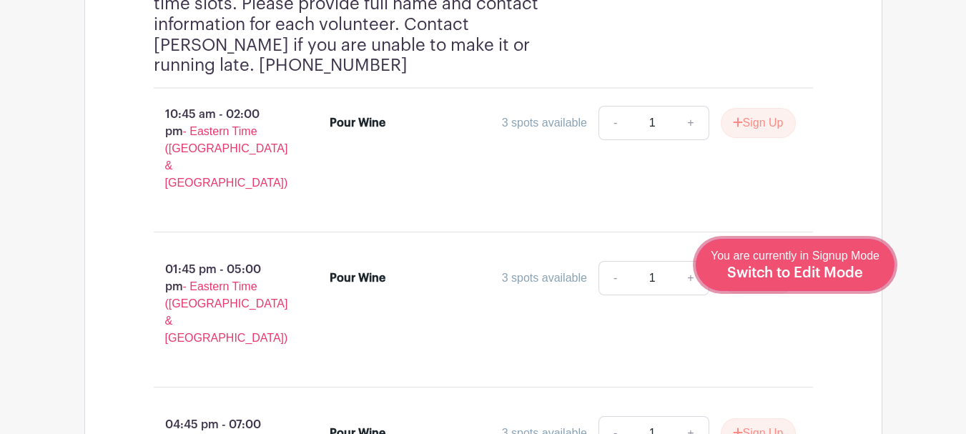
click at [845, 272] on span "Switch to Edit Mode" at bounding box center [795, 273] width 136 height 14
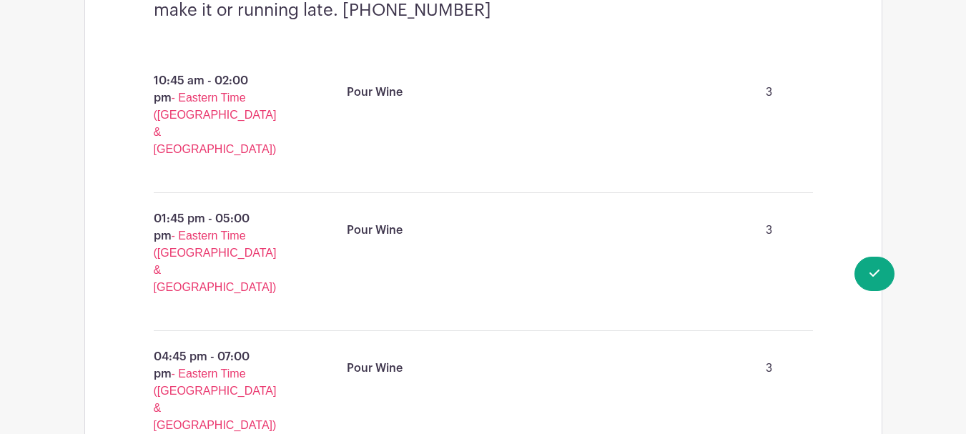
scroll to position [1348, 0]
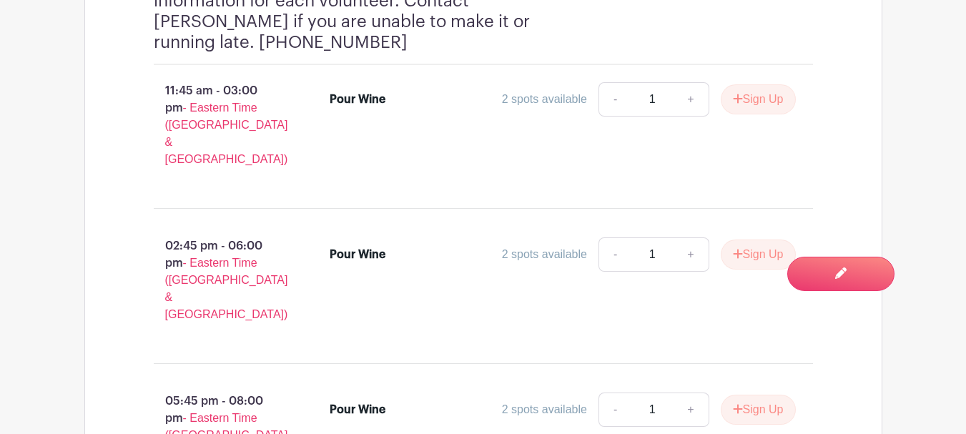
scroll to position [1072, 0]
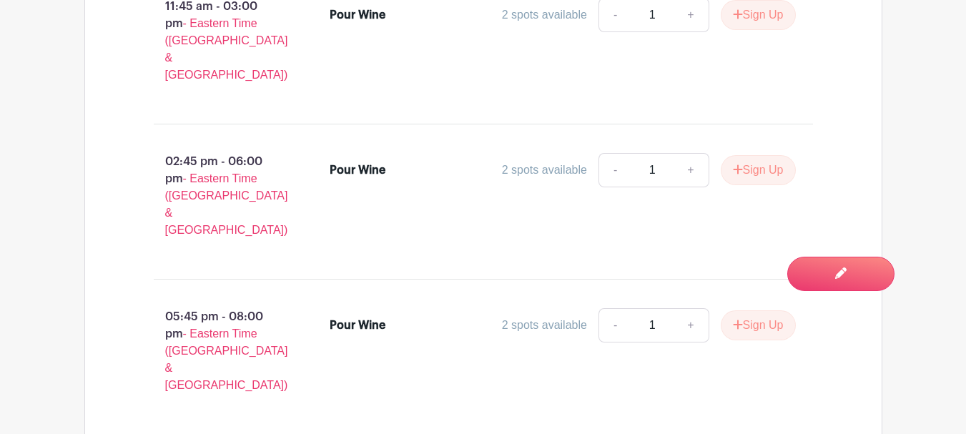
scroll to position [1119, 0]
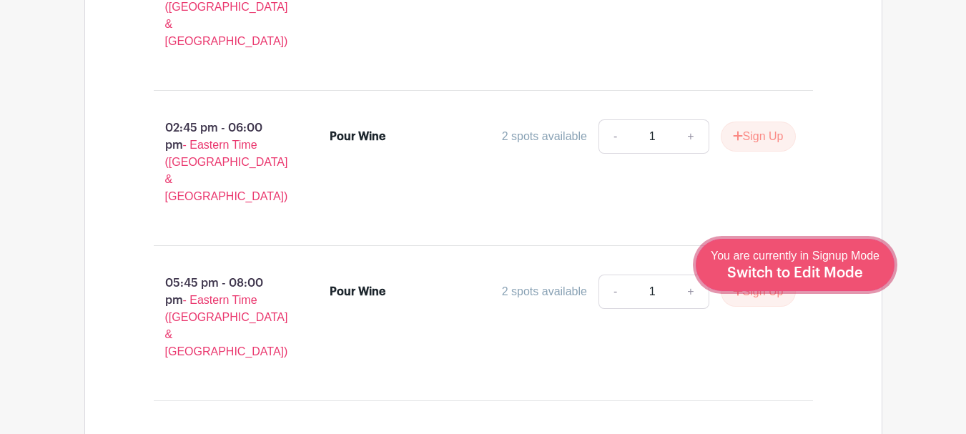
click at [811, 278] on span "Switch to Edit Mode" at bounding box center [795, 273] width 136 height 14
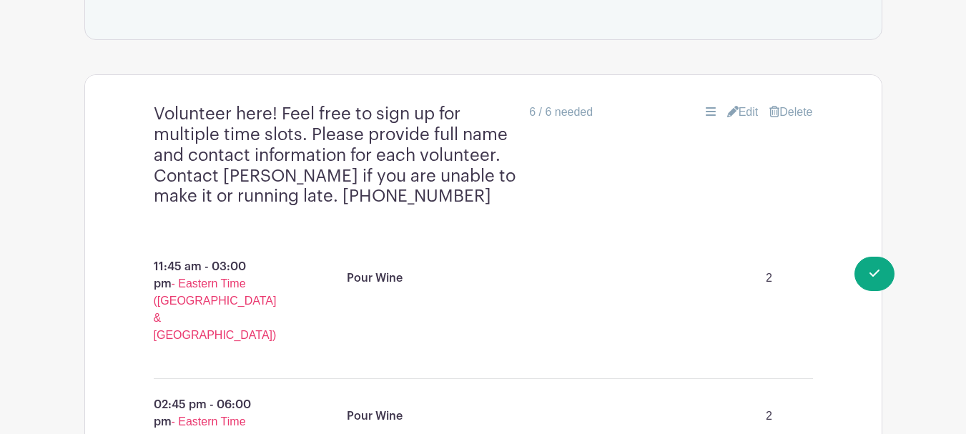
scroll to position [858, 0]
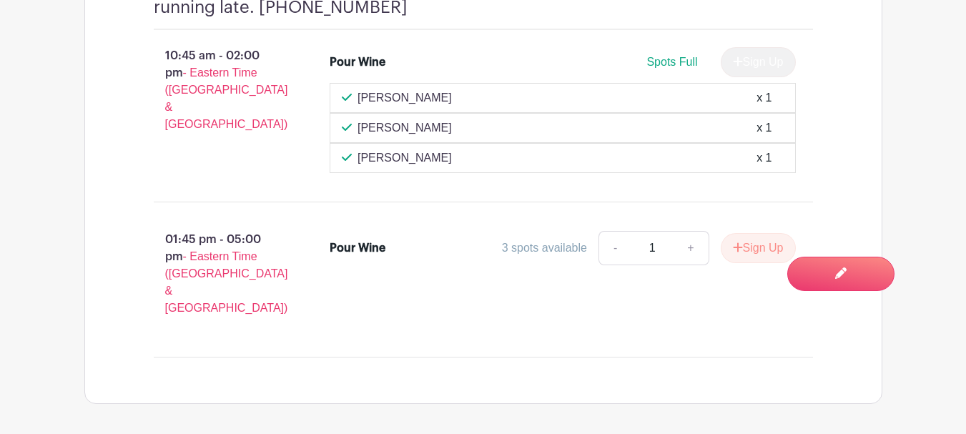
scroll to position [1072, 0]
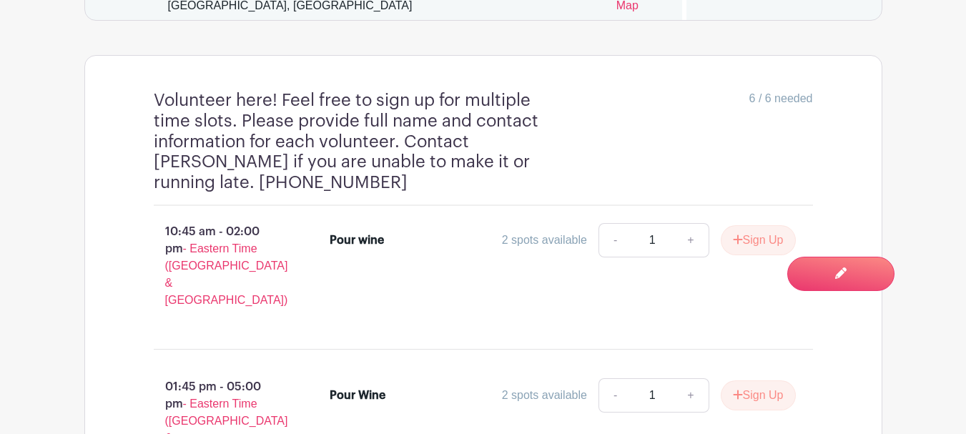
scroll to position [786, 0]
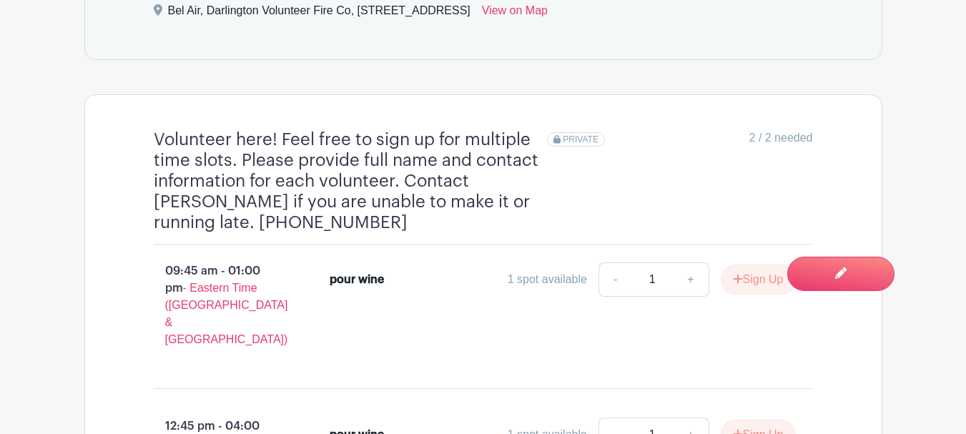
scroll to position [858, 0]
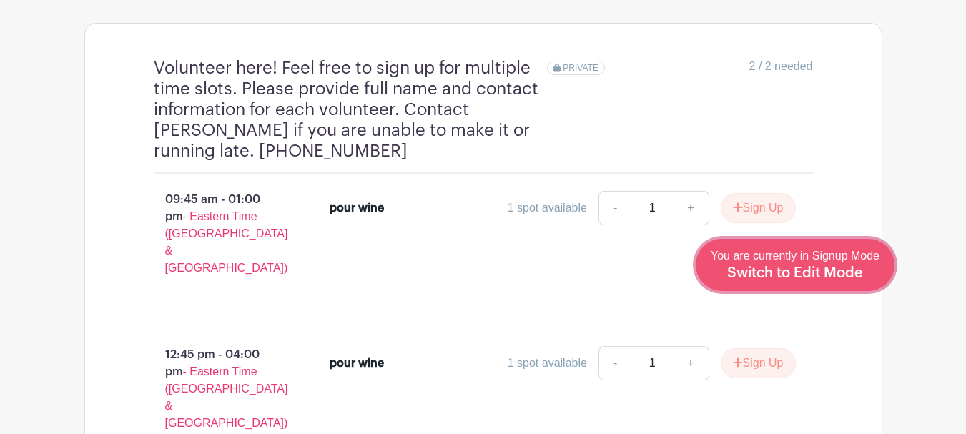
click at [823, 279] on span "Switch to Edit Mode" at bounding box center [795, 273] width 136 height 14
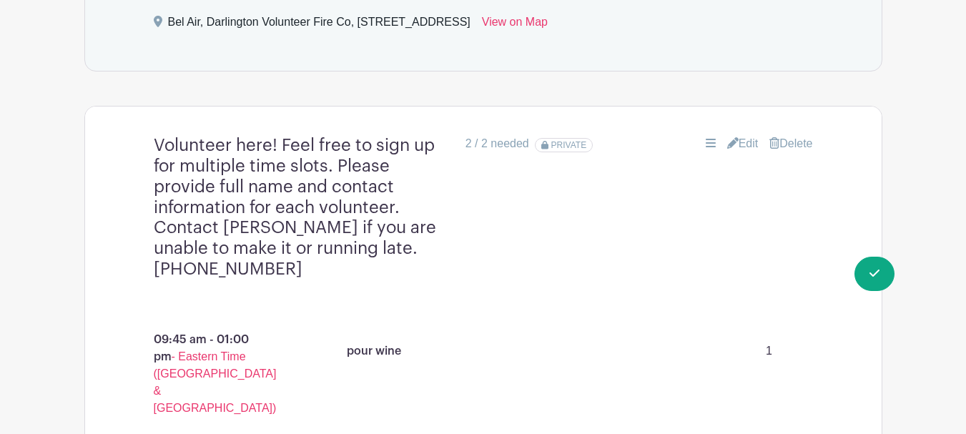
scroll to position [786, 0]
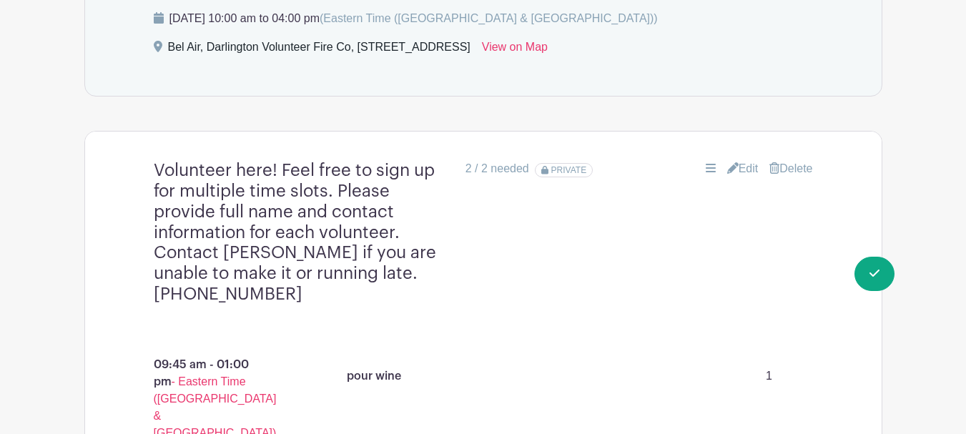
click at [736, 172] on link "Edit" at bounding box center [742, 168] width 31 height 17
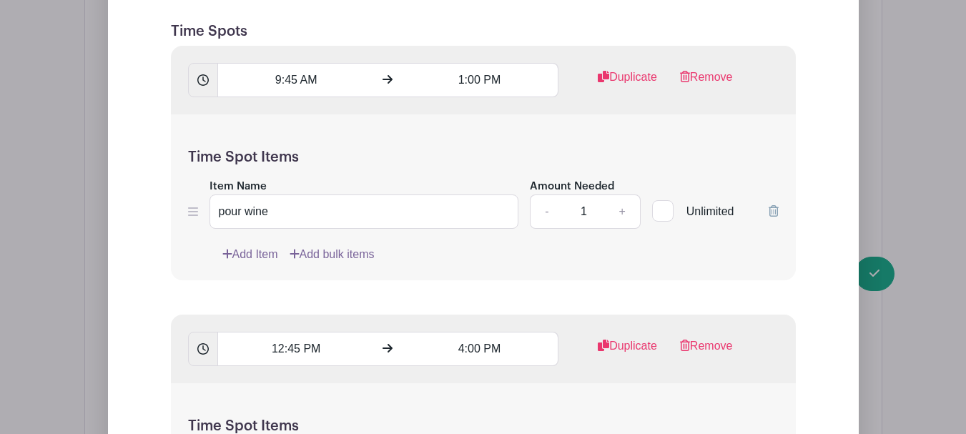
scroll to position [1215, 0]
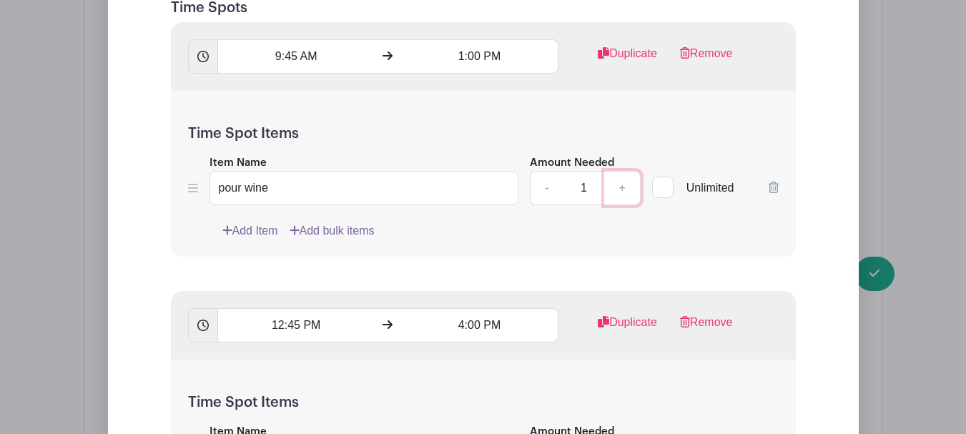
click at [626, 191] on link "+" at bounding box center [622, 188] width 36 height 34
type input "2"
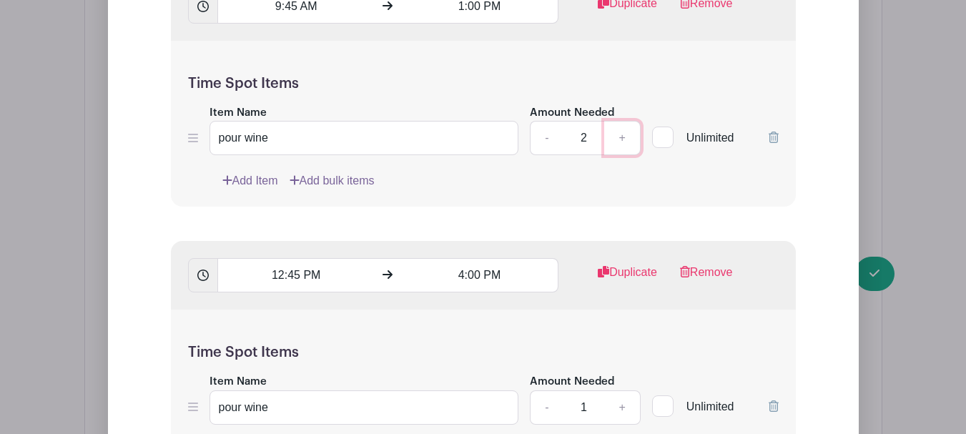
scroll to position [1358, 0]
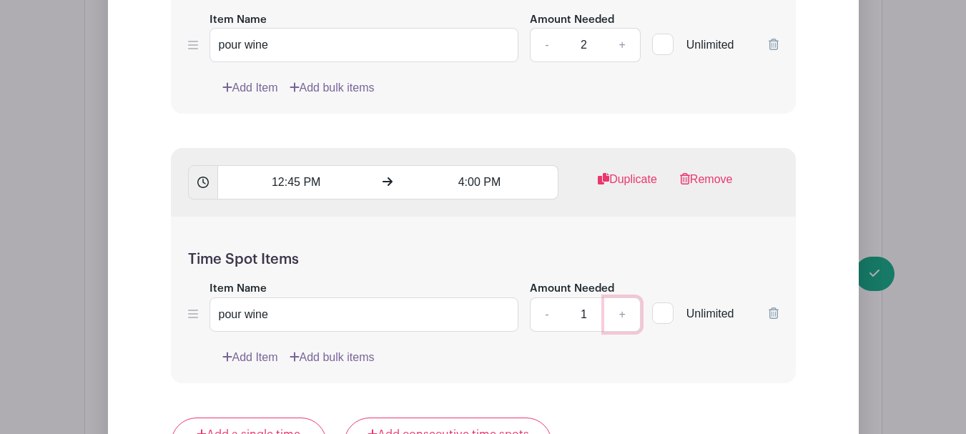
click at [621, 317] on link "+" at bounding box center [622, 314] width 36 height 34
type input "2"
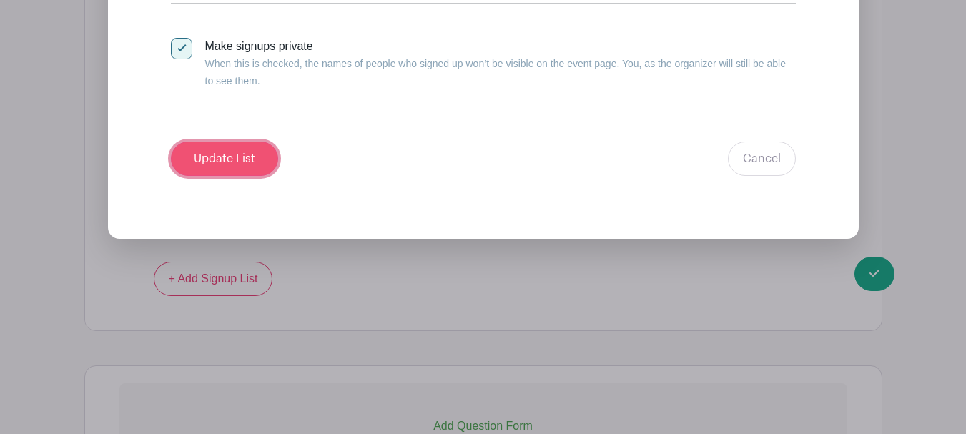
click at [260, 158] on input "Update List" at bounding box center [224, 159] width 107 height 34
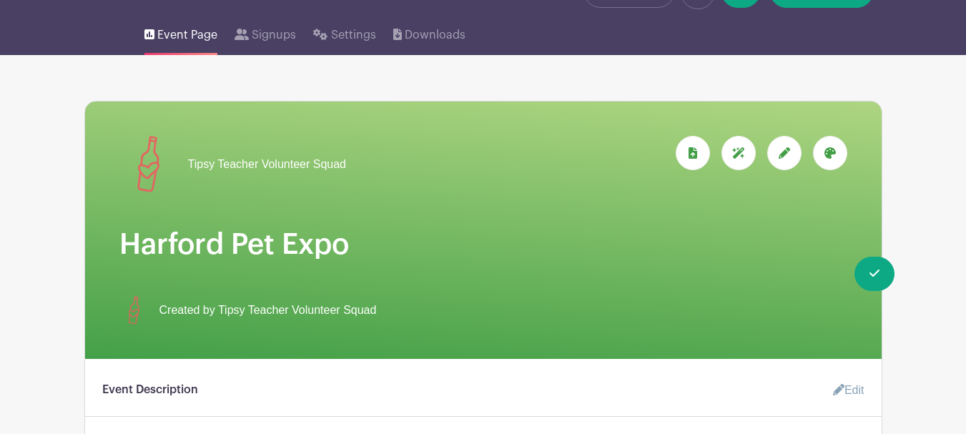
scroll to position [46, 0]
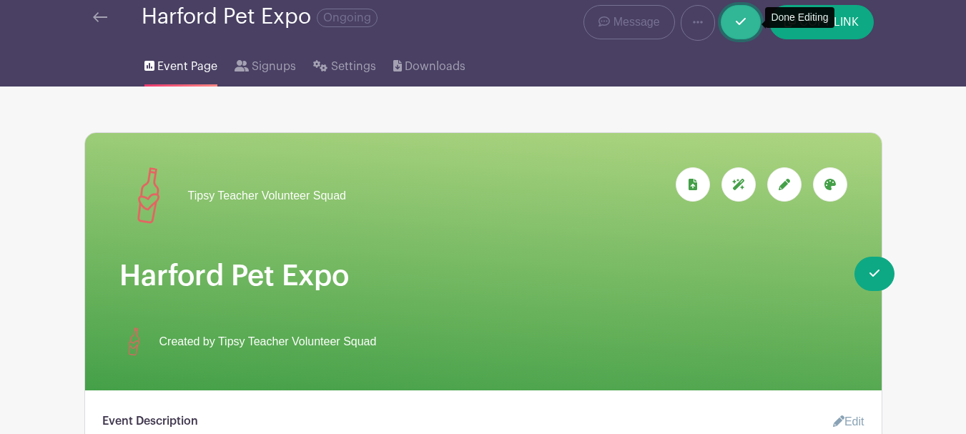
click at [741, 29] on link at bounding box center [741, 22] width 40 height 34
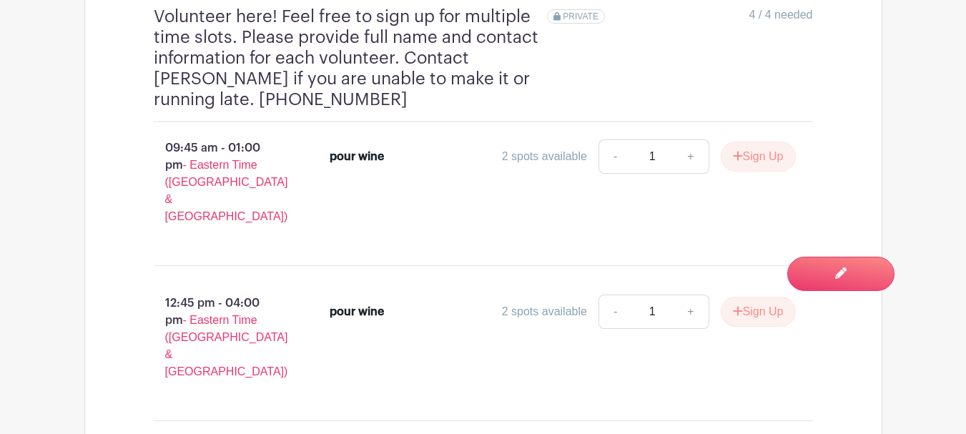
scroll to position [749, 0]
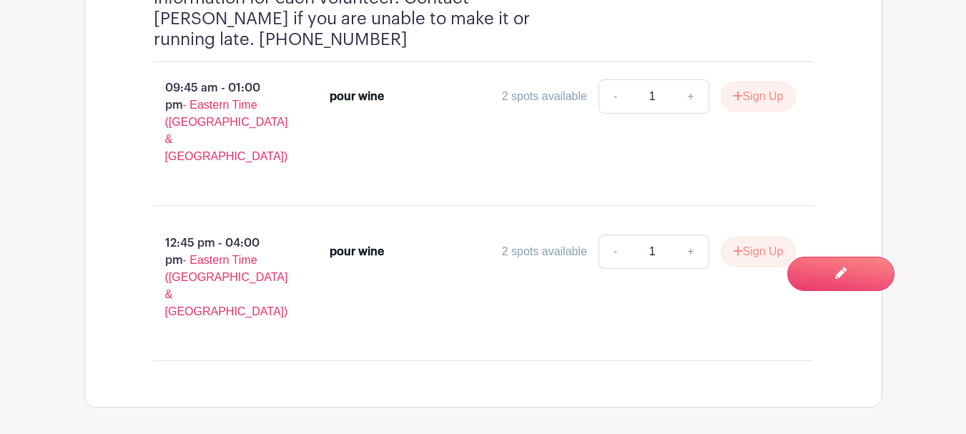
scroll to position [964, 0]
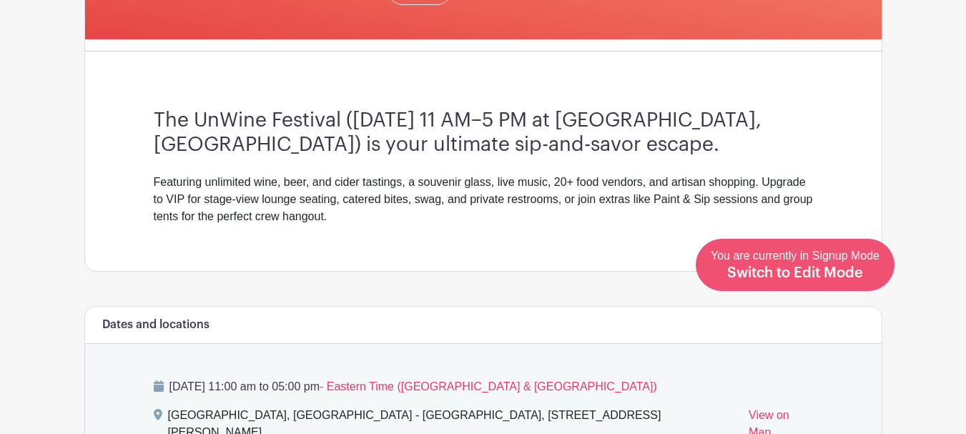
scroll to position [429, 0]
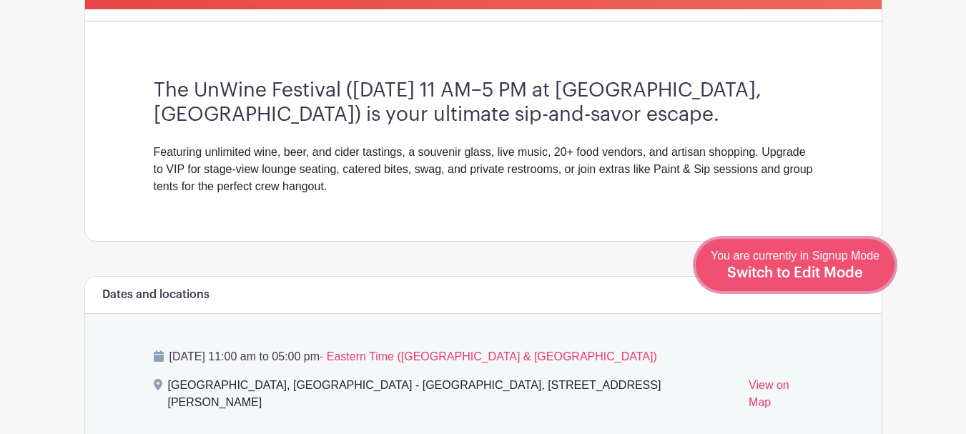
click at [814, 269] on span "Switch to Edit Mode" at bounding box center [795, 273] width 136 height 14
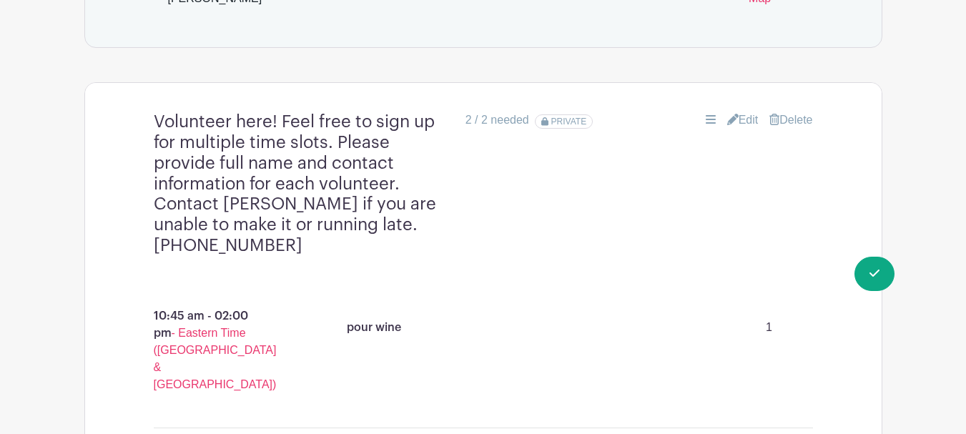
scroll to position [858, 0]
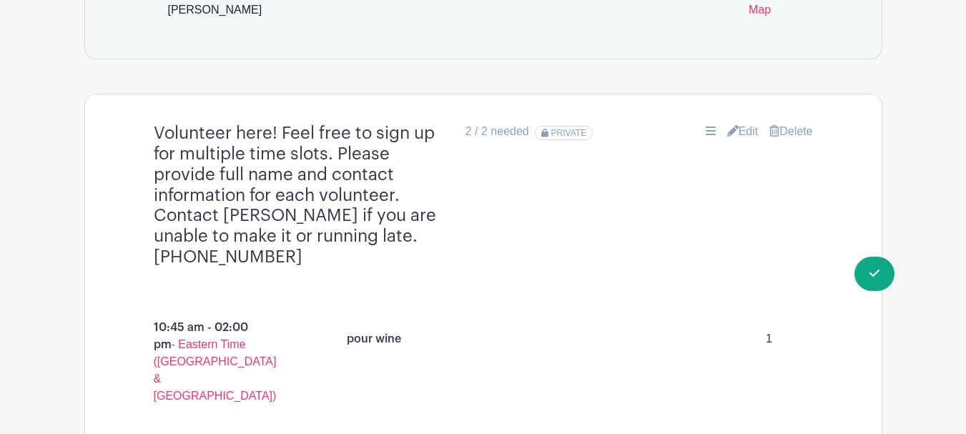
click at [741, 131] on link "Edit" at bounding box center [742, 131] width 31 height 17
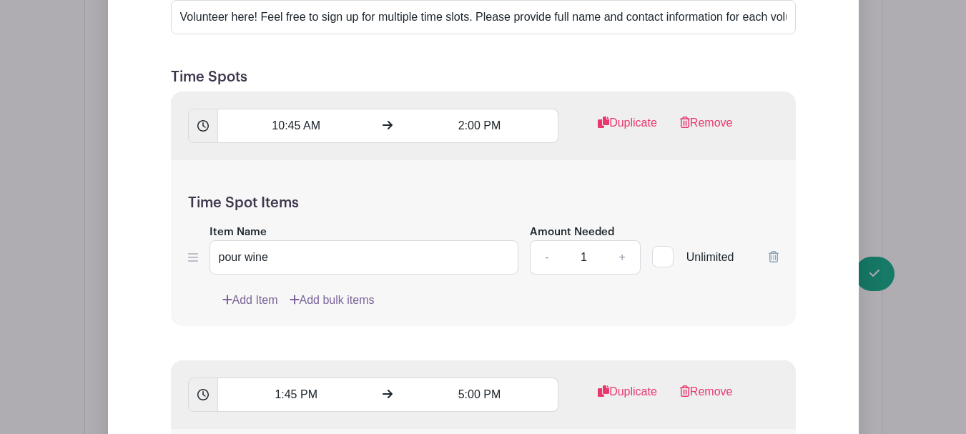
scroll to position [1215, 0]
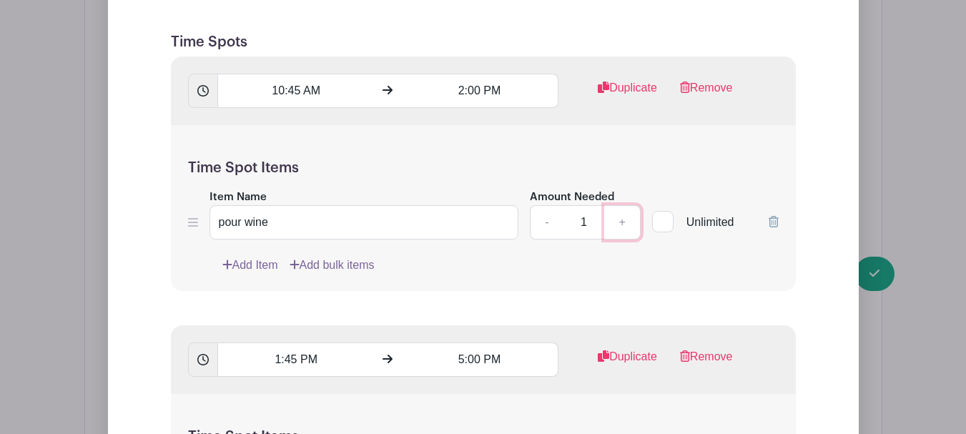
click at [625, 223] on link "+" at bounding box center [622, 222] width 36 height 34
type input "2"
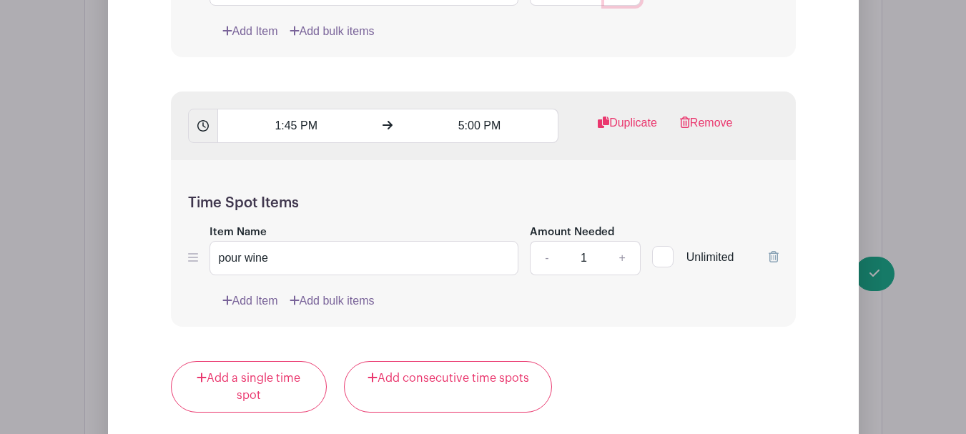
scroll to position [1501, 0]
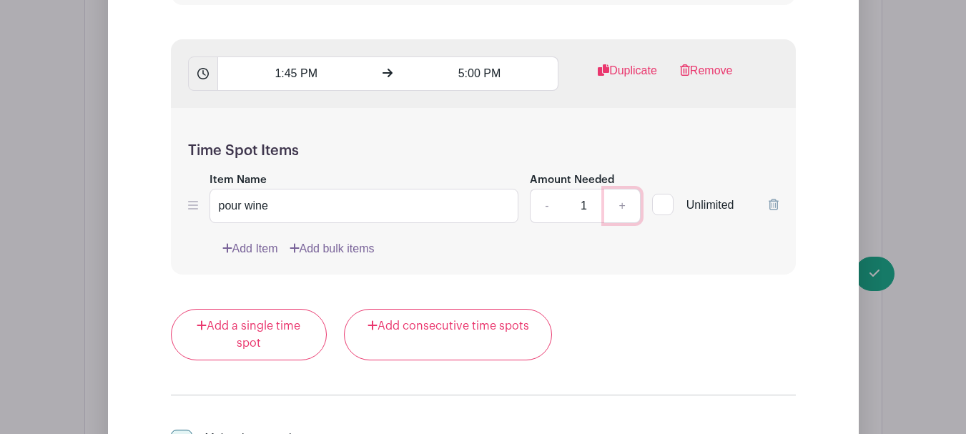
click at [621, 207] on link "+" at bounding box center [622, 206] width 36 height 34
type input "2"
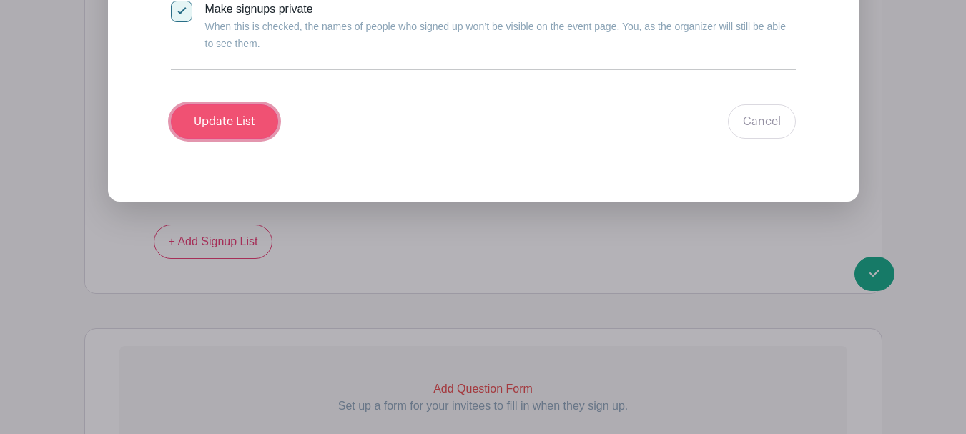
click at [226, 114] on input "Update List" at bounding box center [224, 121] width 107 height 34
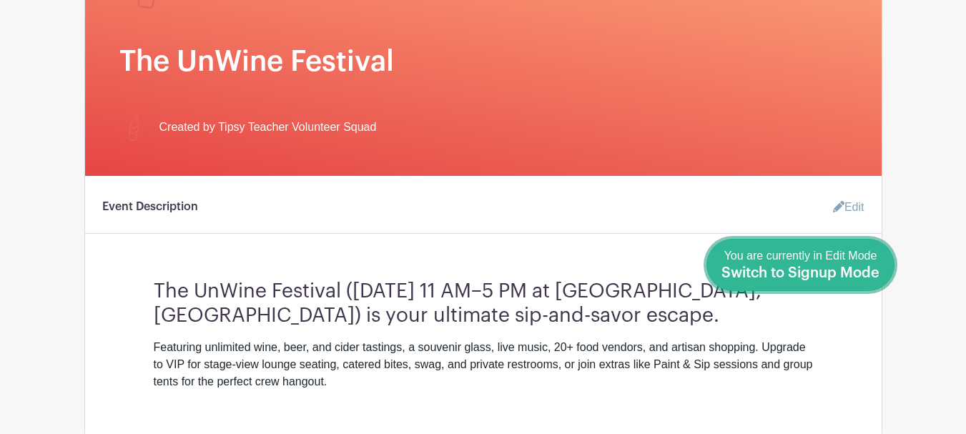
click at [868, 274] on span "Switch to Signup Mode" at bounding box center [800, 273] width 158 height 14
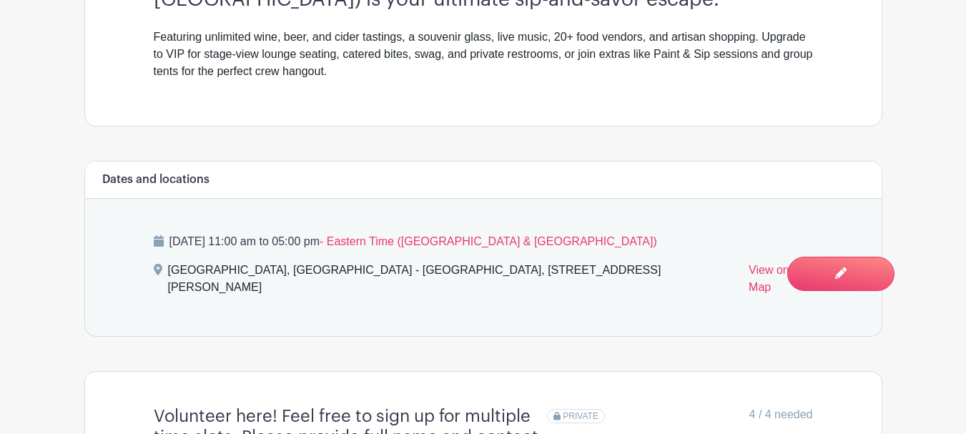
scroll to position [396, 0]
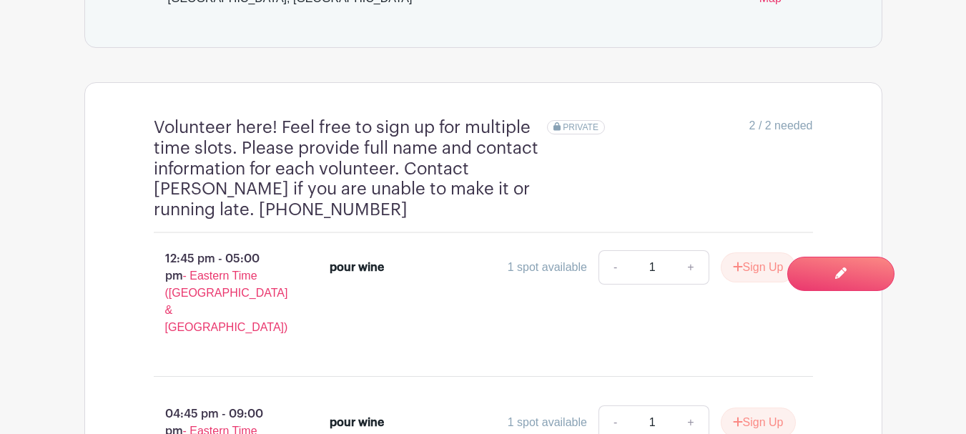
scroll to position [962, 0]
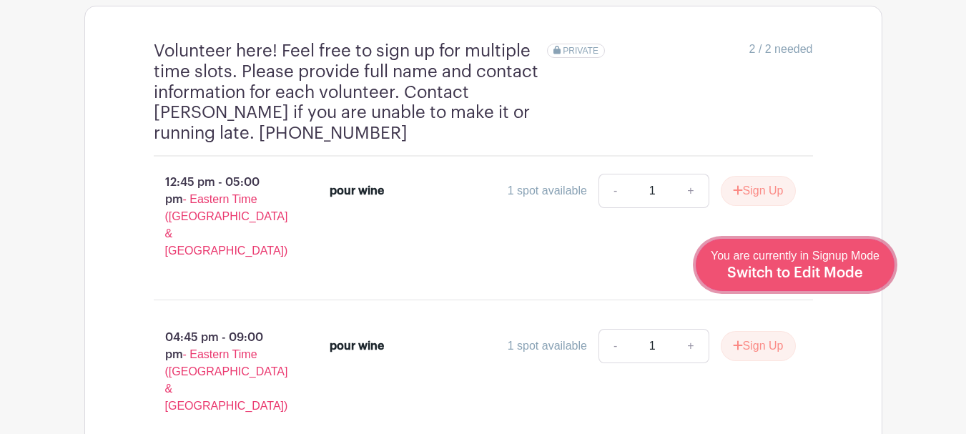
click at [844, 267] on span "Switch to Edit Mode" at bounding box center [795, 273] width 136 height 14
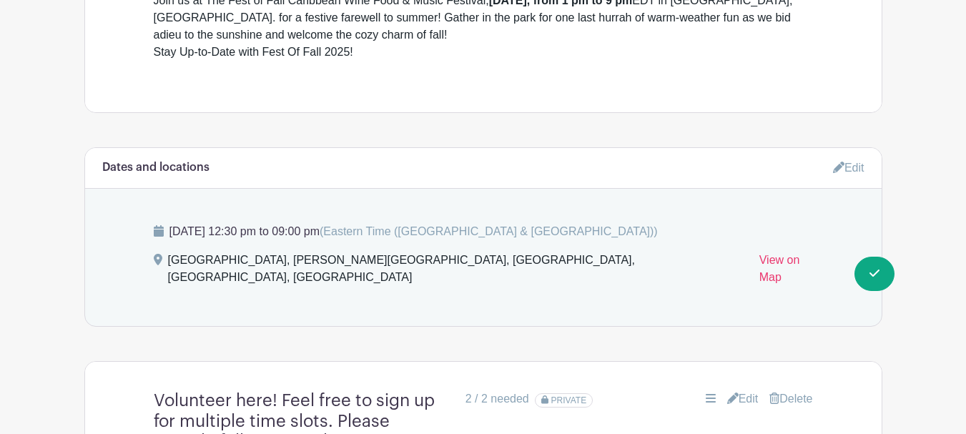
scroll to position [858, 0]
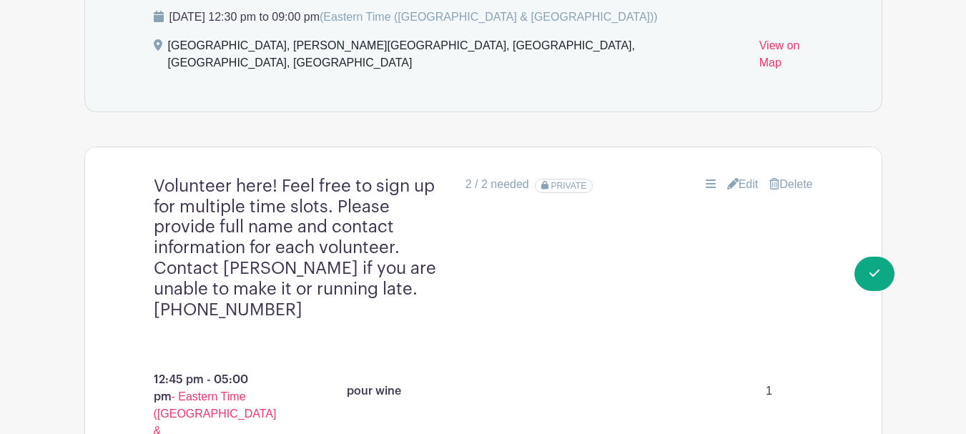
click at [730, 176] on link "Edit" at bounding box center [742, 184] width 31 height 17
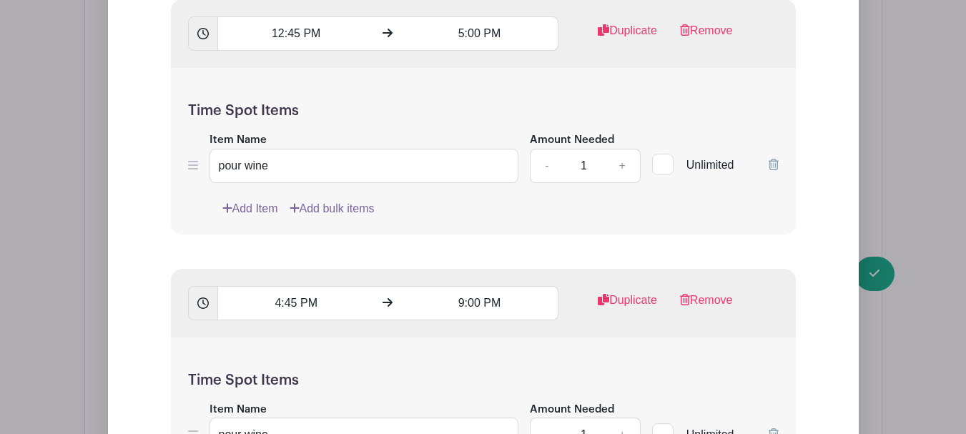
scroll to position [1358, 0]
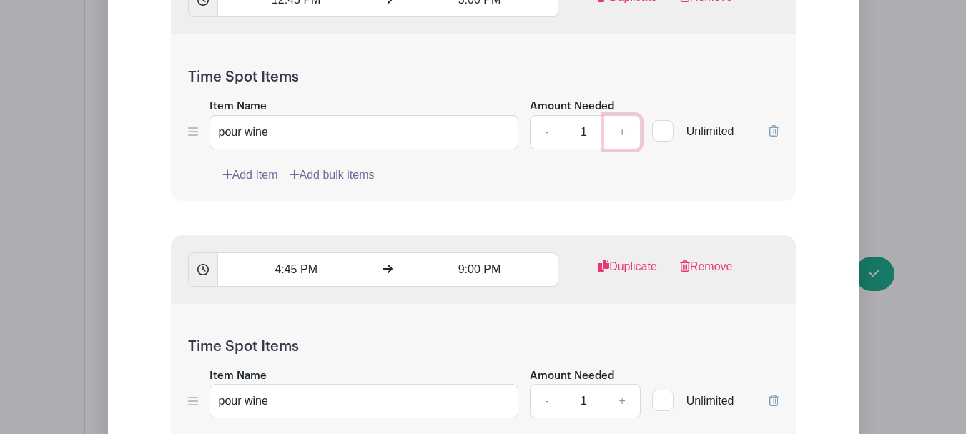
click at [617, 115] on link "+" at bounding box center [622, 132] width 36 height 34
type input "2"
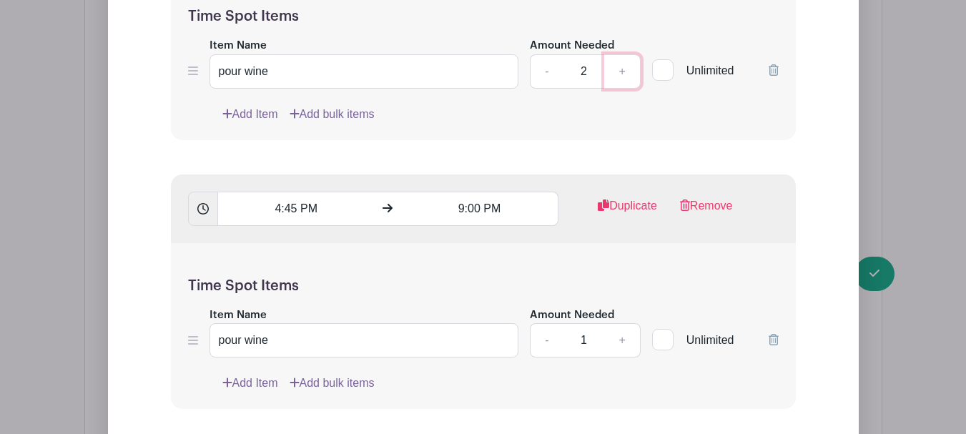
scroll to position [1501, 0]
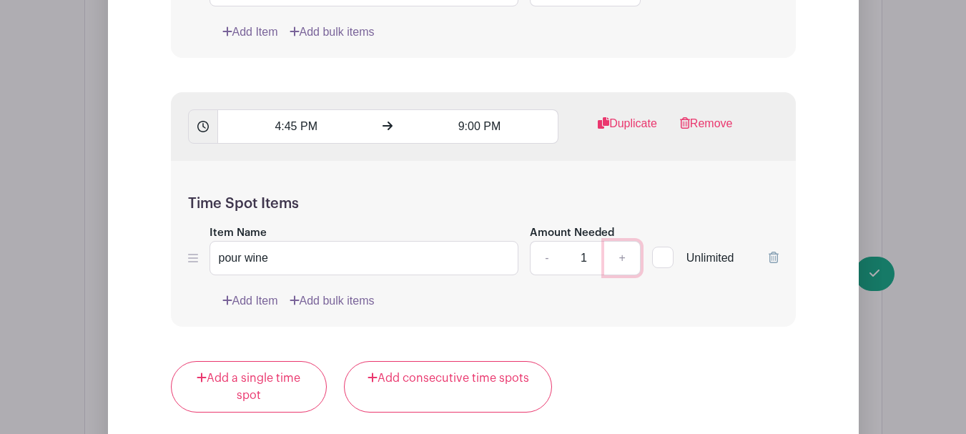
click at [621, 241] on link "+" at bounding box center [622, 258] width 36 height 34
type input "2"
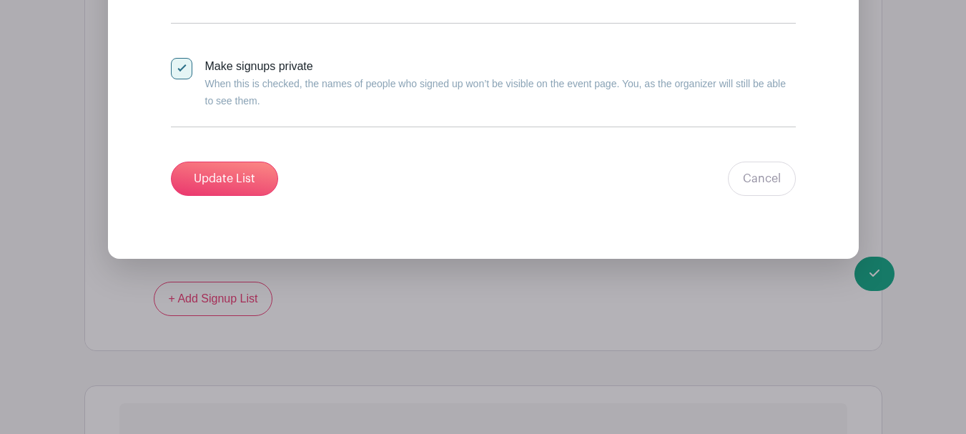
scroll to position [1930, 0]
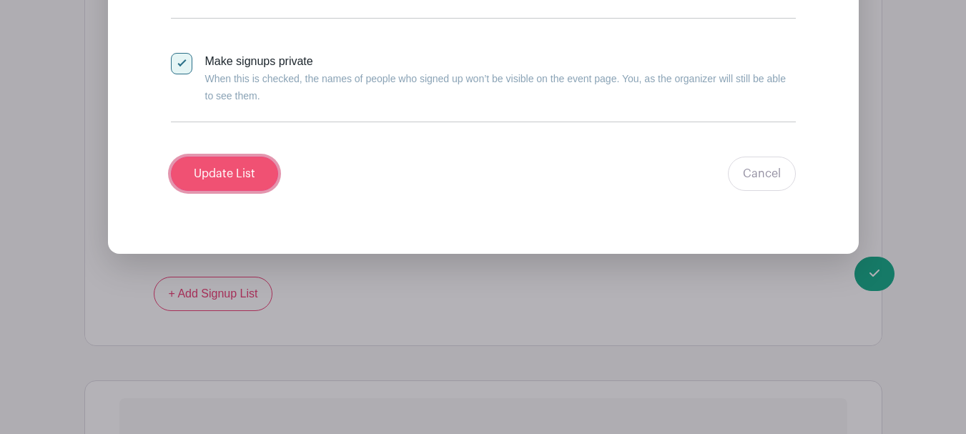
click at [239, 166] on input "Update List" at bounding box center [224, 174] width 107 height 34
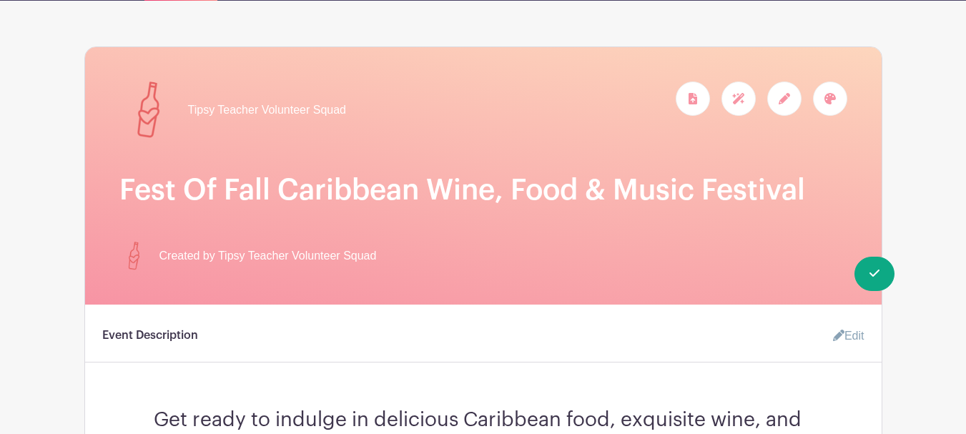
scroll to position [0, 0]
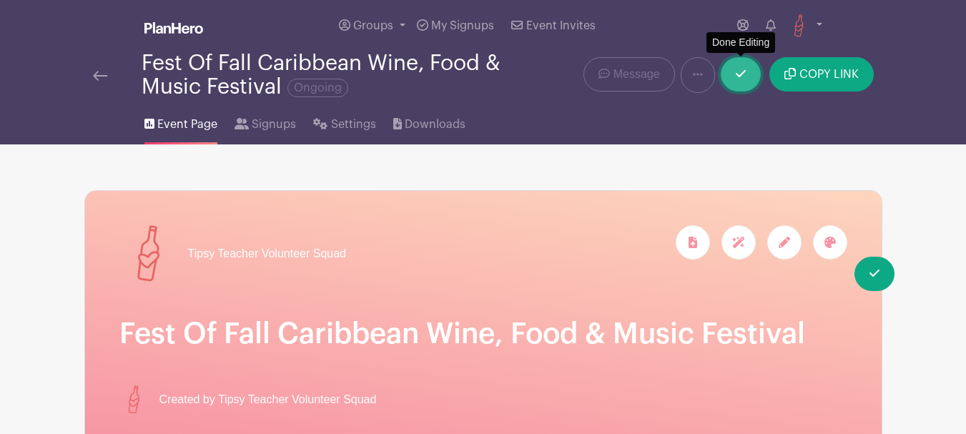
click at [735, 77] on link at bounding box center [741, 74] width 40 height 34
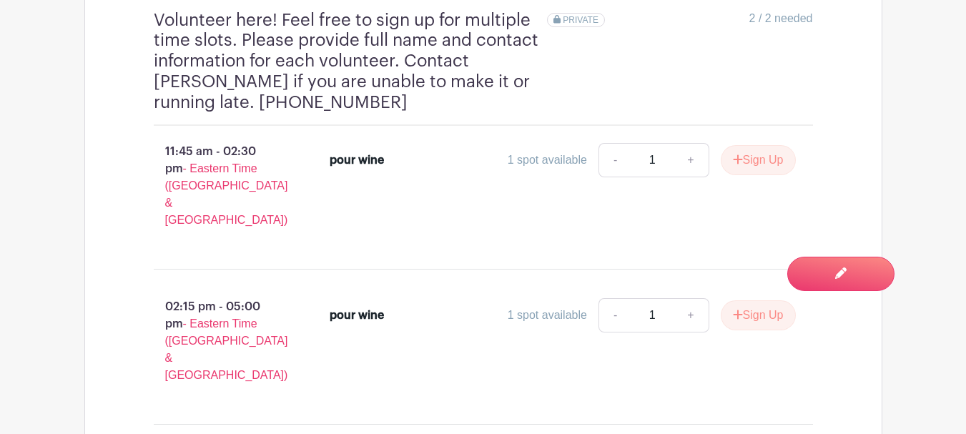
scroll to position [1001, 0]
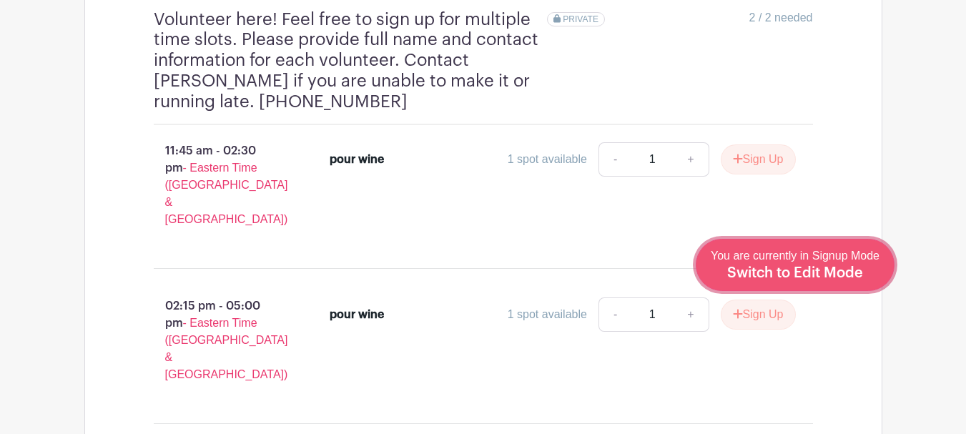
click at [815, 273] on span "Switch to Edit Mode" at bounding box center [795, 273] width 136 height 14
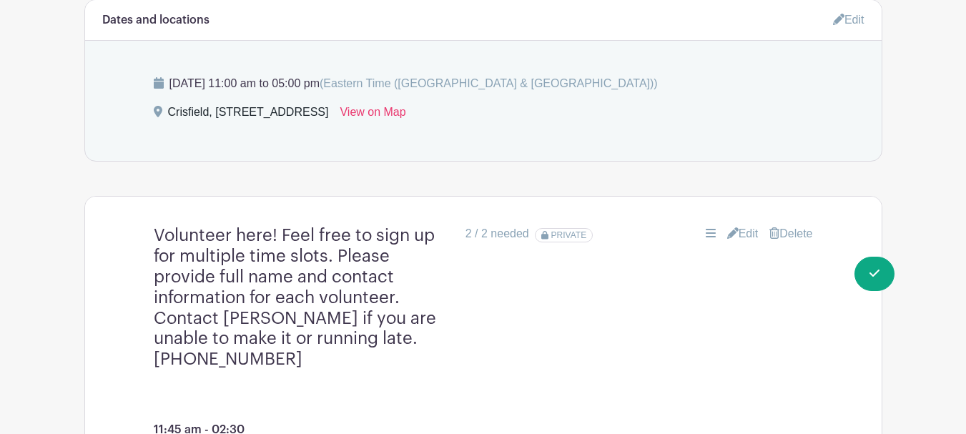
scroll to position [1006, 0]
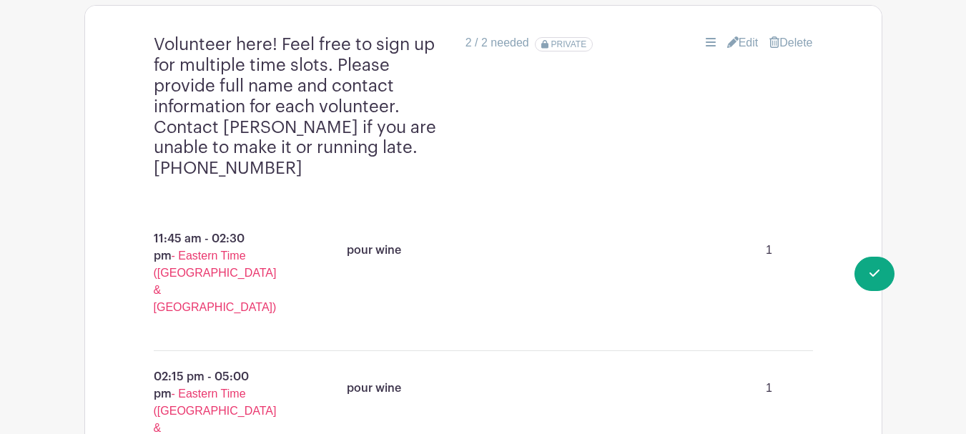
click at [737, 35] on link "Edit" at bounding box center [742, 42] width 31 height 17
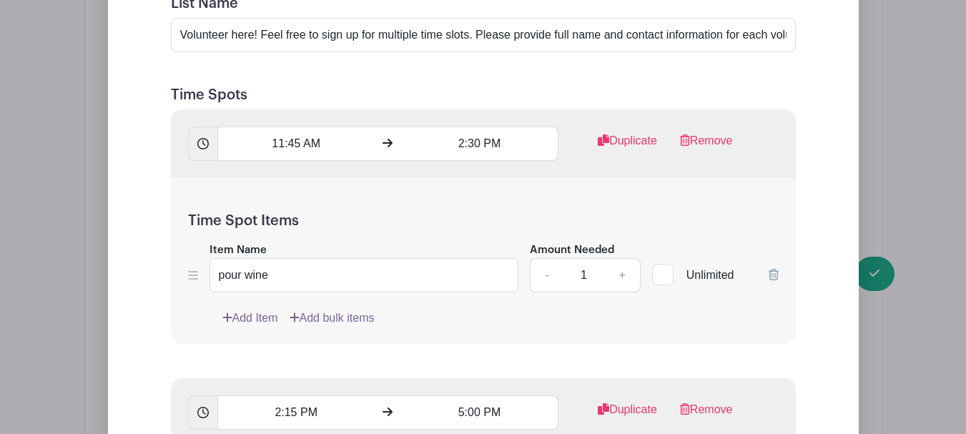
scroll to position [1435, 0]
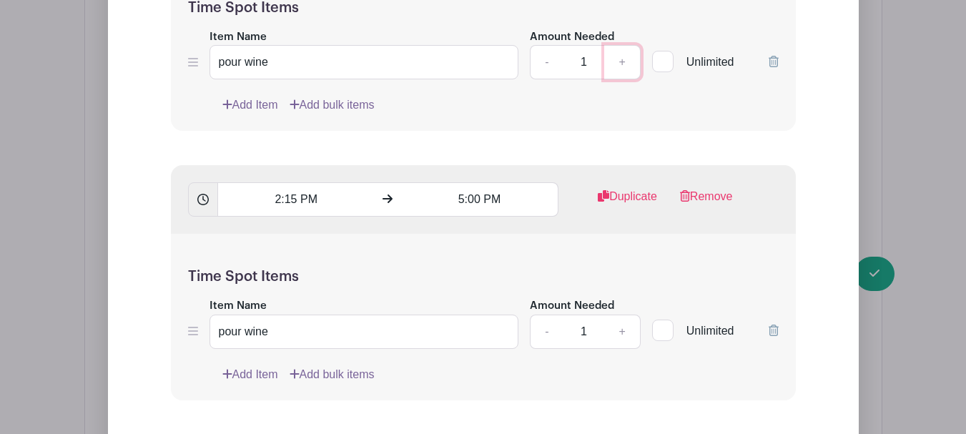
click at [620, 56] on link "+" at bounding box center [622, 62] width 36 height 34
type input "2"
click at [619, 329] on link "+" at bounding box center [622, 332] width 36 height 34
type input "2"
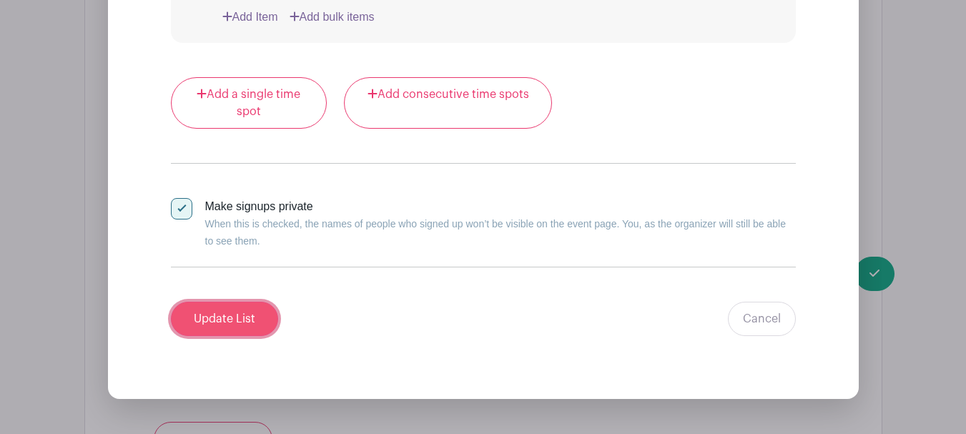
click at [236, 317] on input "Update List" at bounding box center [224, 319] width 107 height 34
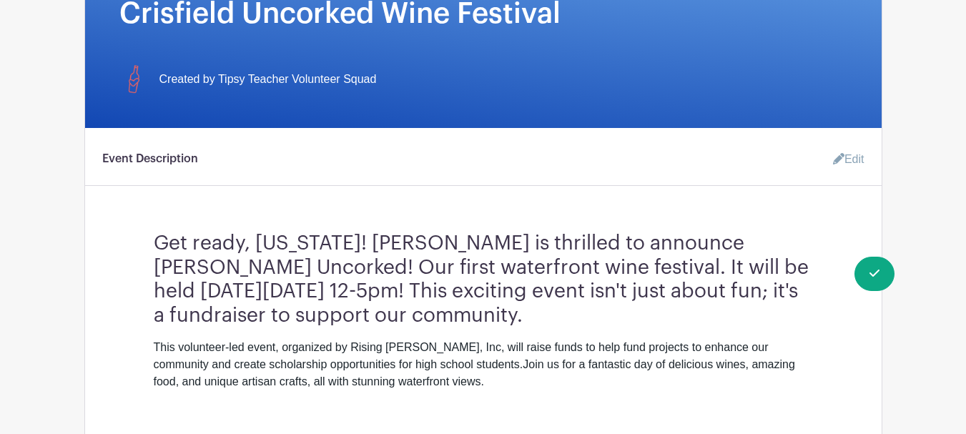
scroll to position [0, 0]
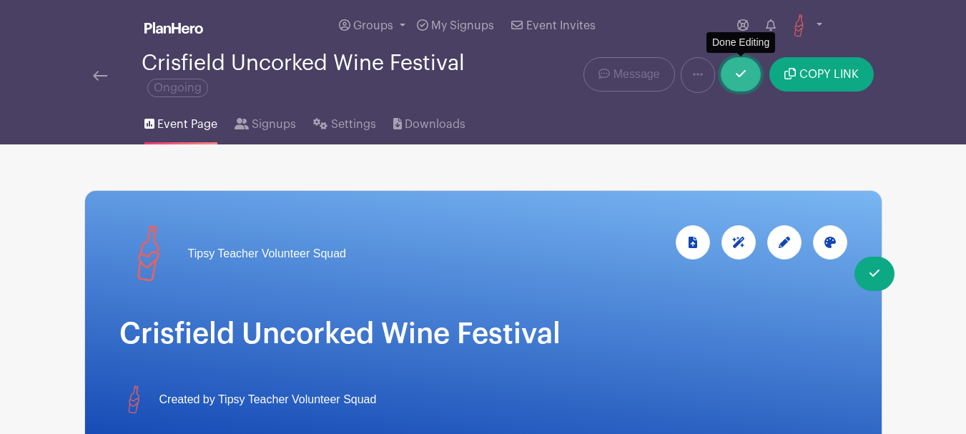
click at [736, 76] on icon at bounding box center [741, 73] width 10 height 11
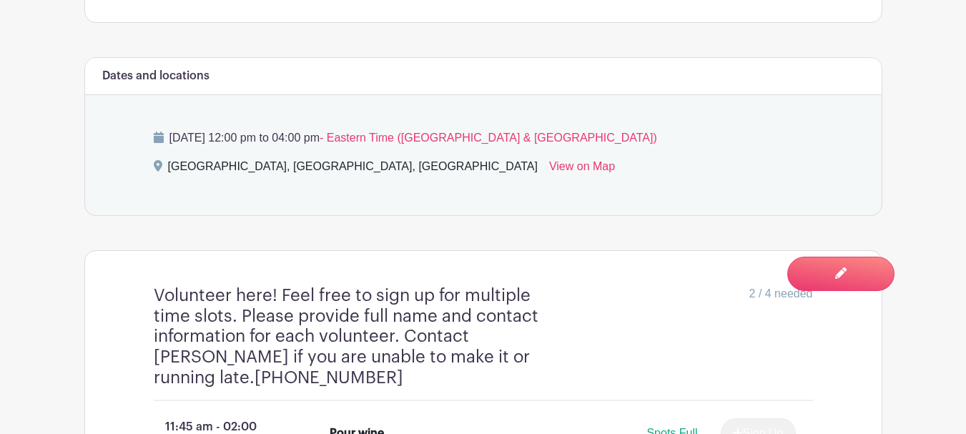
scroll to position [572, 0]
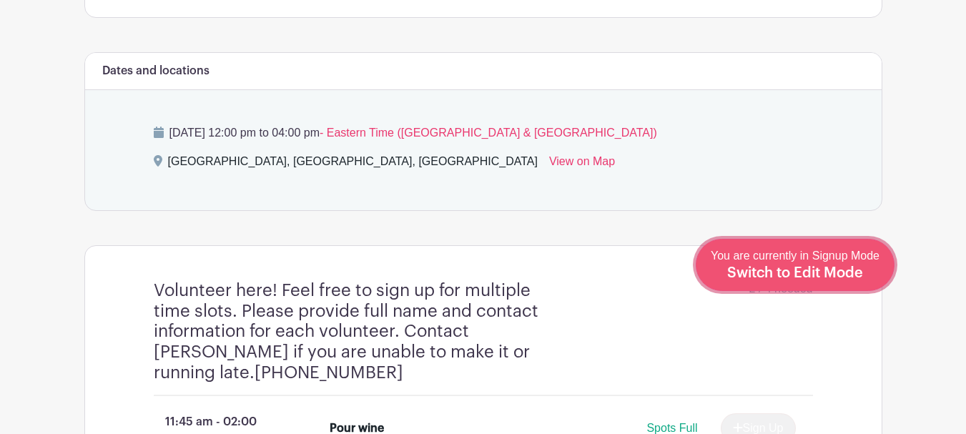
click at [836, 267] on span "Switch to Edit Mode" at bounding box center [795, 273] width 136 height 14
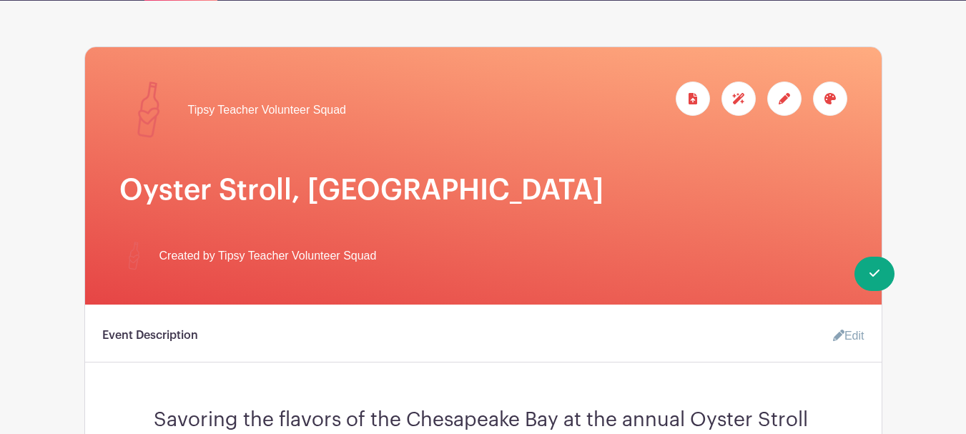
scroll to position [143, 0]
